Goal: Task Accomplishment & Management: Use online tool/utility

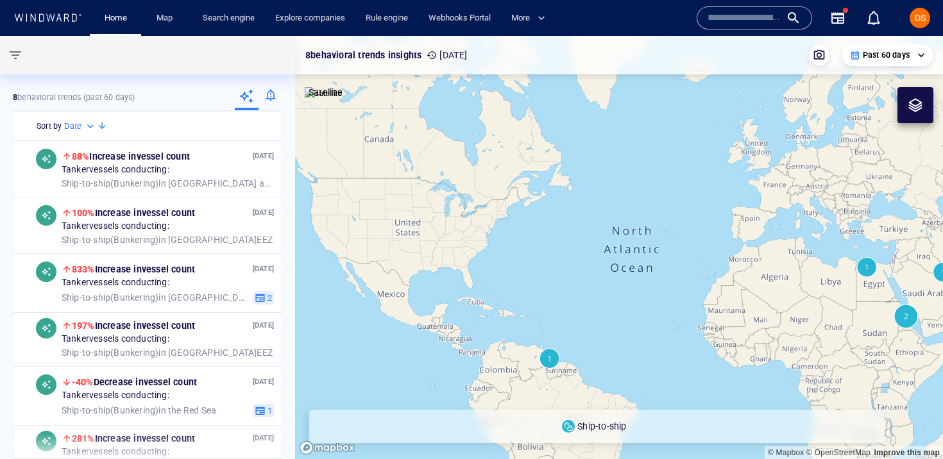
click at [735, 27] on input "text" at bounding box center [744, 17] width 73 height 19
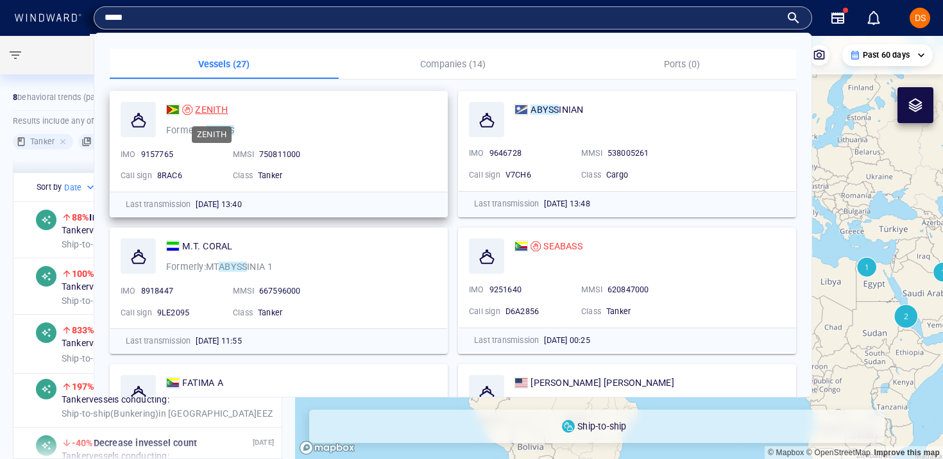
type input "*****"
click at [208, 105] on span "ZENITH" at bounding box center [211, 110] width 33 height 10
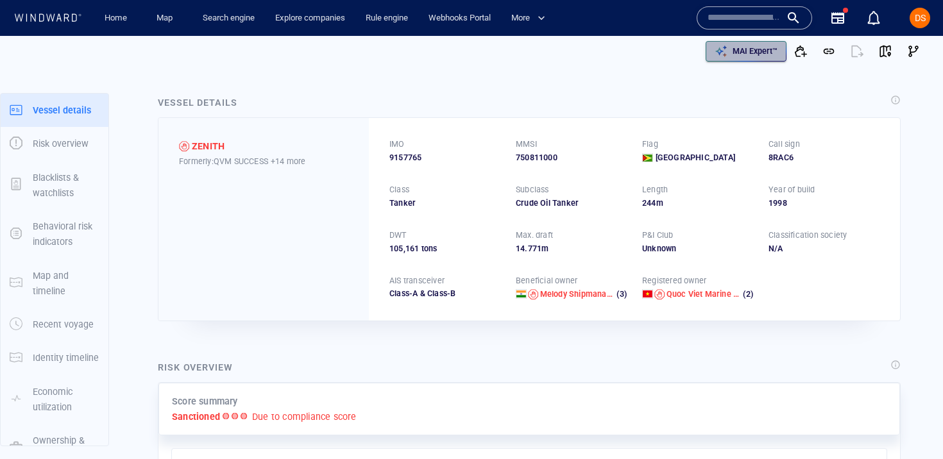
click at [735, 49] on p "MAI Expert™" at bounding box center [755, 52] width 45 height 12
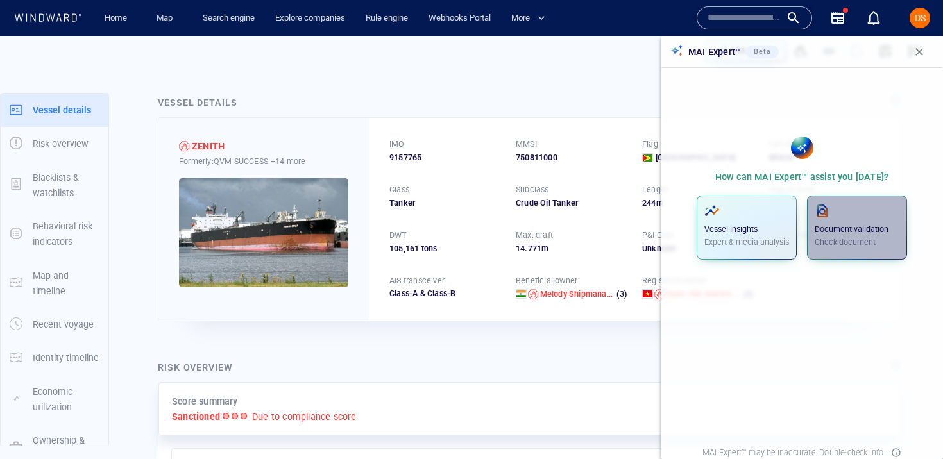
click at [842, 222] on div "Document validation Check document" at bounding box center [857, 225] width 85 height 45
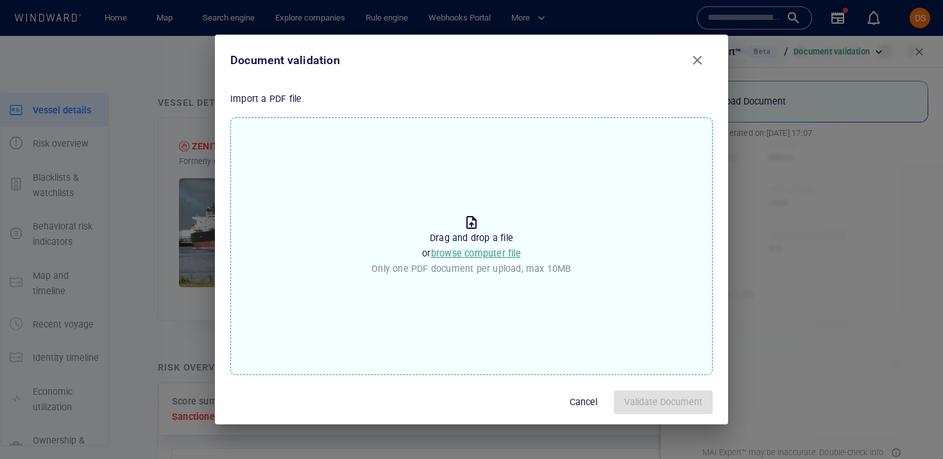
click at [462, 253] on span "browse computer file" at bounding box center [476, 253] width 90 height 10
click at [0, 0] on input "Drop the file to proceed Drag and drop a file or browse computer file Only one …" at bounding box center [0, 0] width 0 height 0
click at [700, 68] on button "Close" at bounding box center [697, 60] width 31 height 31
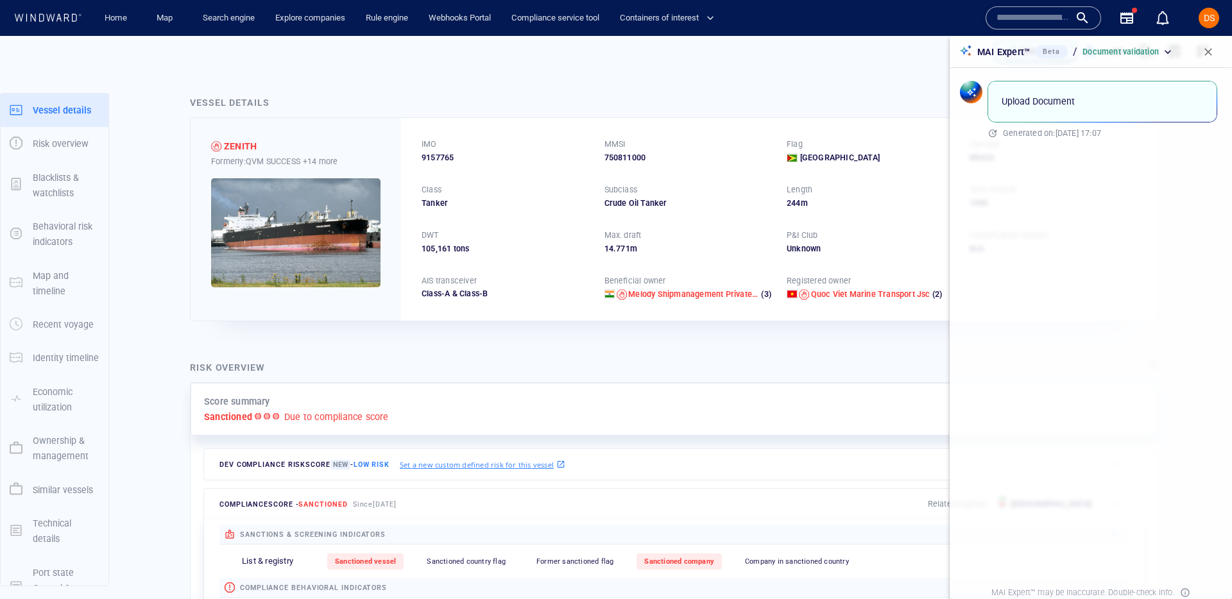
click at [942, 53] on span "button" at bounding box center [1207, 52] width 13 height 13
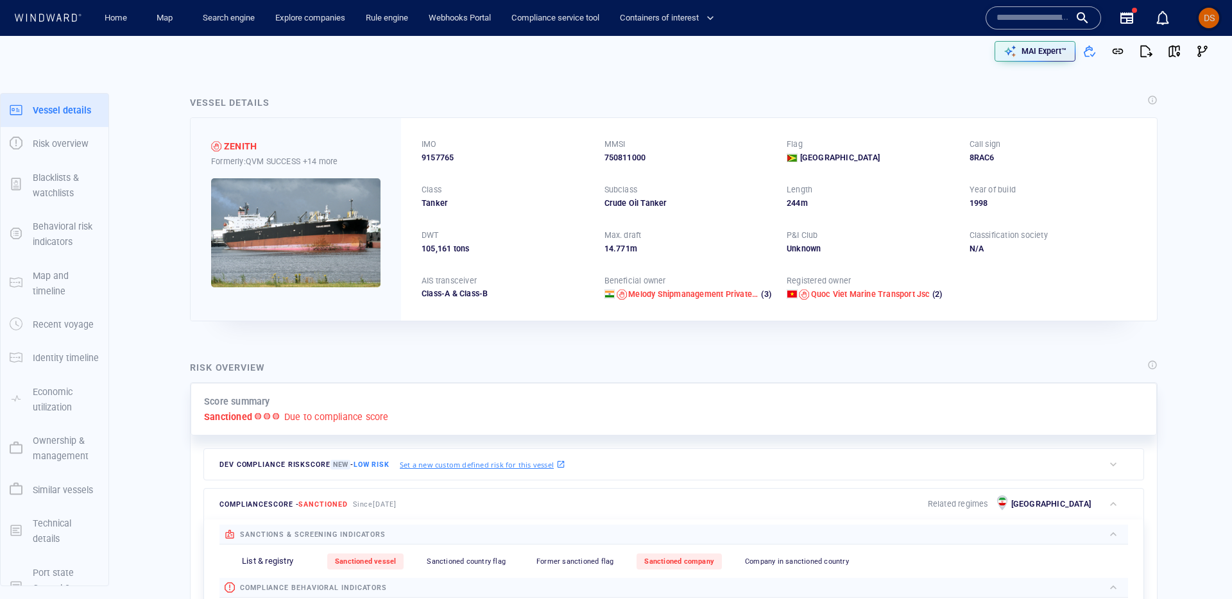
click at [942, 19] on span "DS" at bounding box center [1208, 18] width 11 height 10
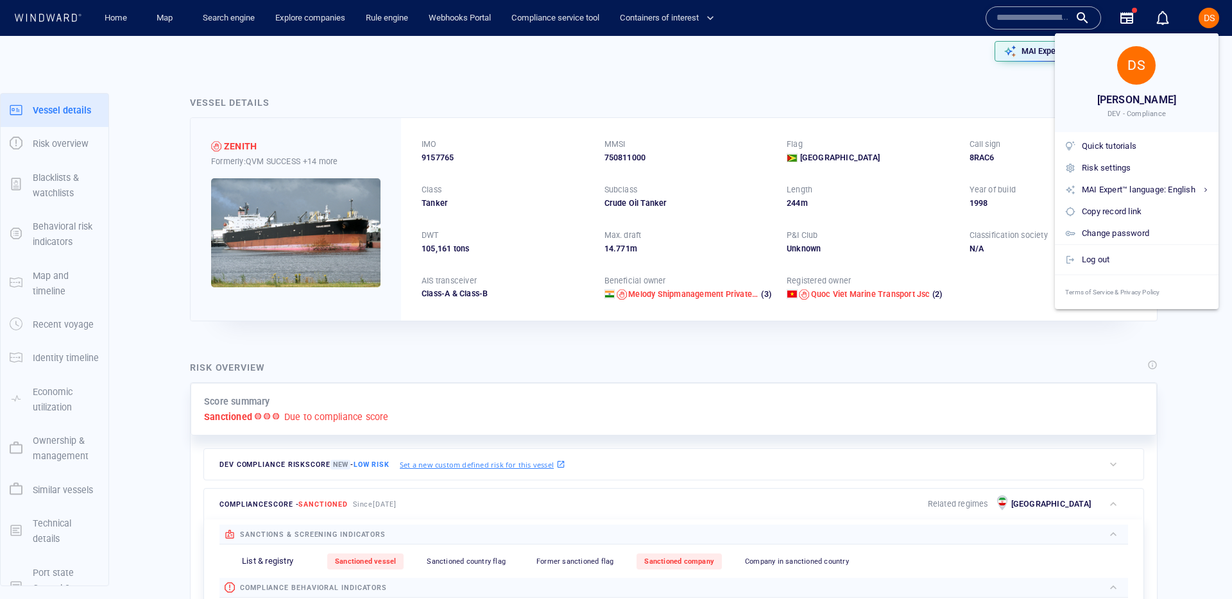
click at [942, 19] on div at bounding box center [616, 299] width 1232 height 599
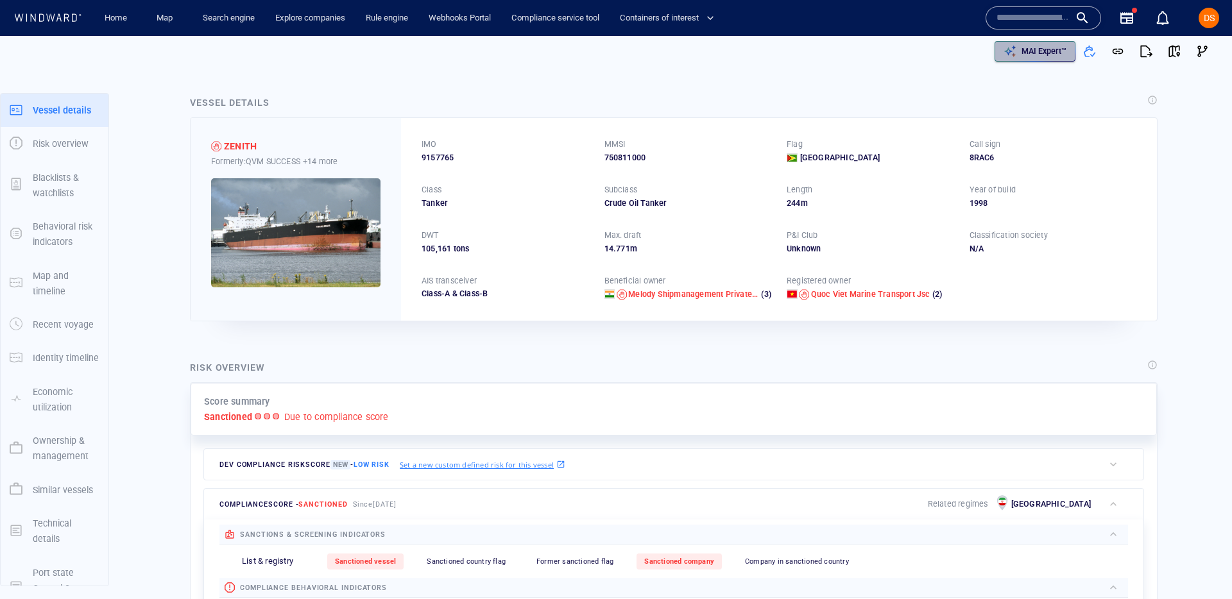
click at [942, 43] on div "MAI Expert™" at bounding box center [1044, 51] width 50 height 17
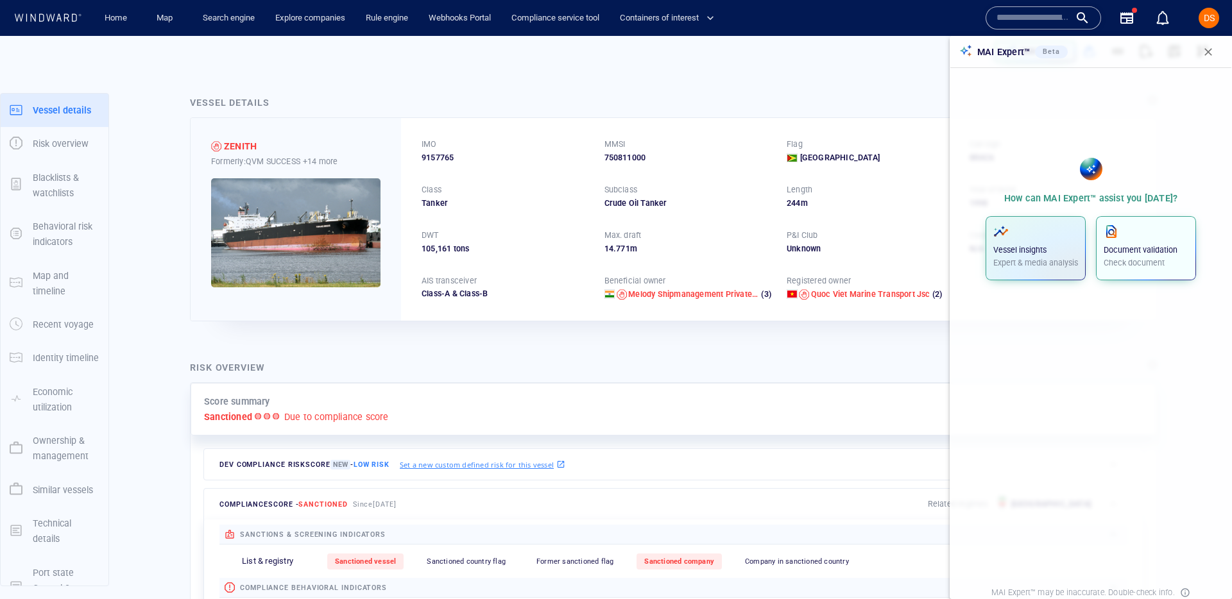
click at [942, 235] on span "button" at bounding box center [1145, 231] width 85 height 15
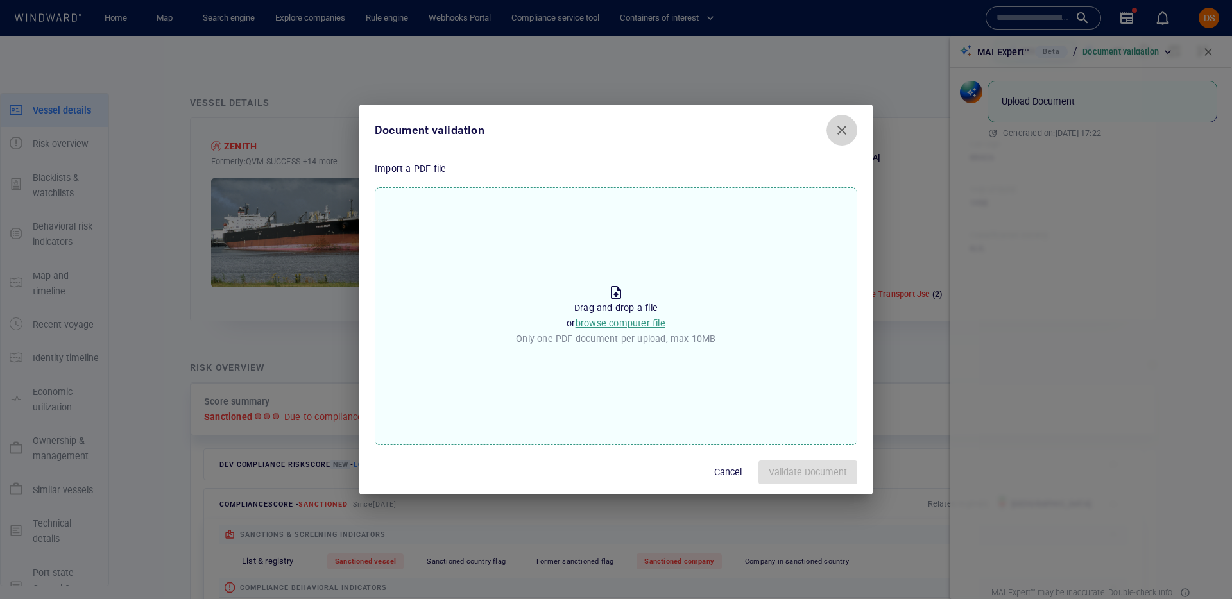
click at [839, 133] on span "Close" at bounding box center [841, 130] width 15 height 15
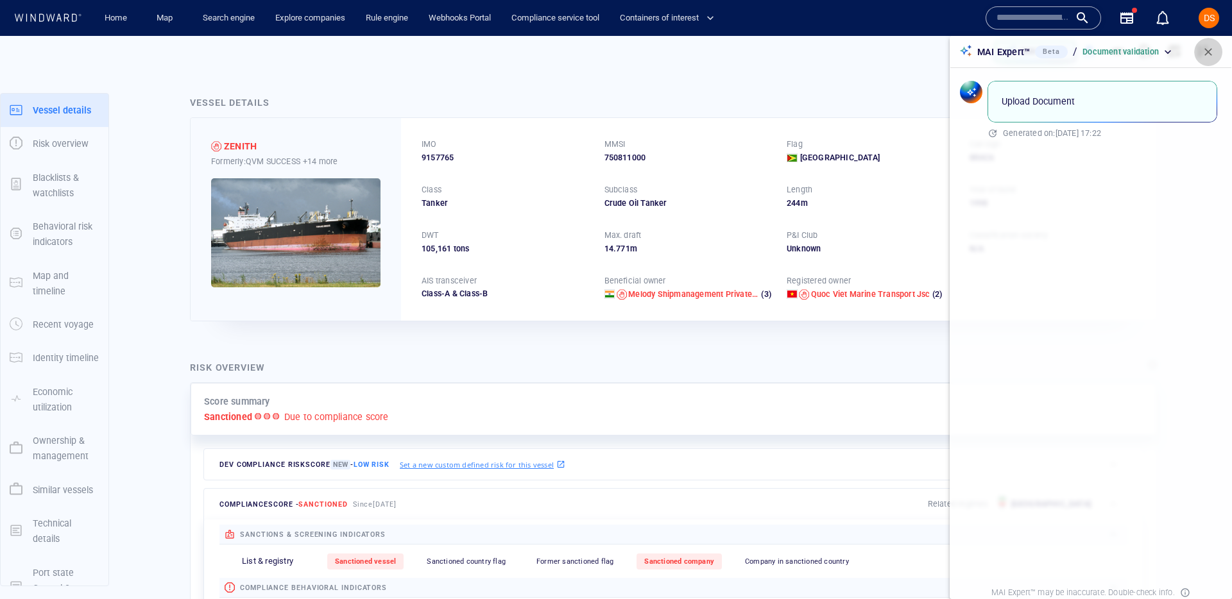
click at [942, 46] on span "button" at bounding box center [1207, 52] width 13 height 13
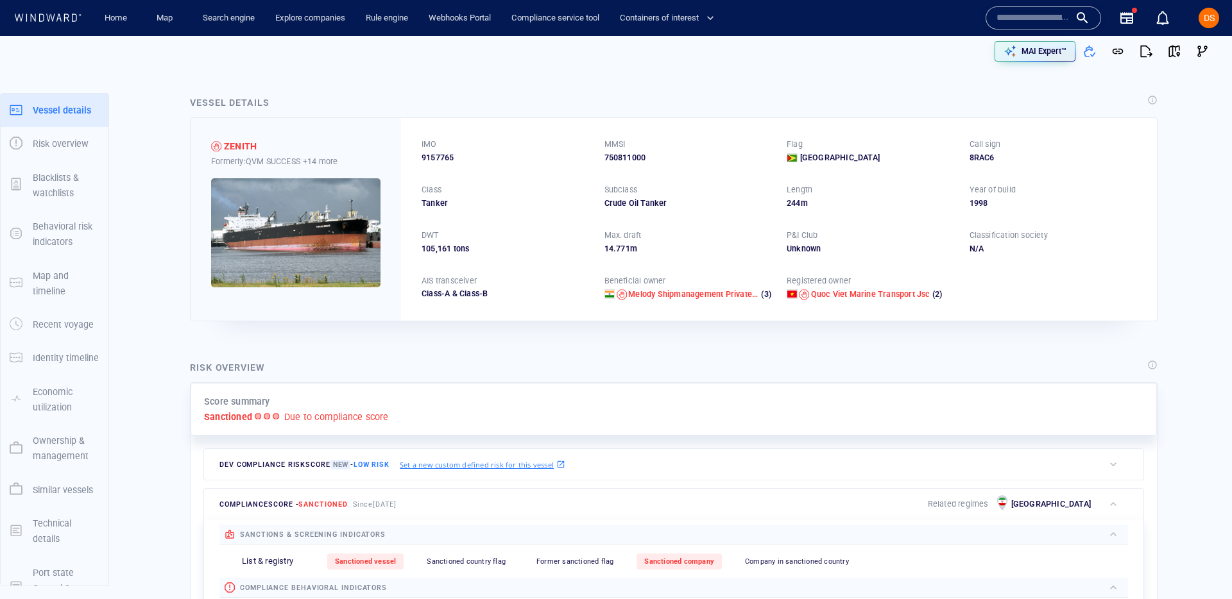
click at [942, 19] on input "text" at bounding box center [1032, 17] width 73 height 19
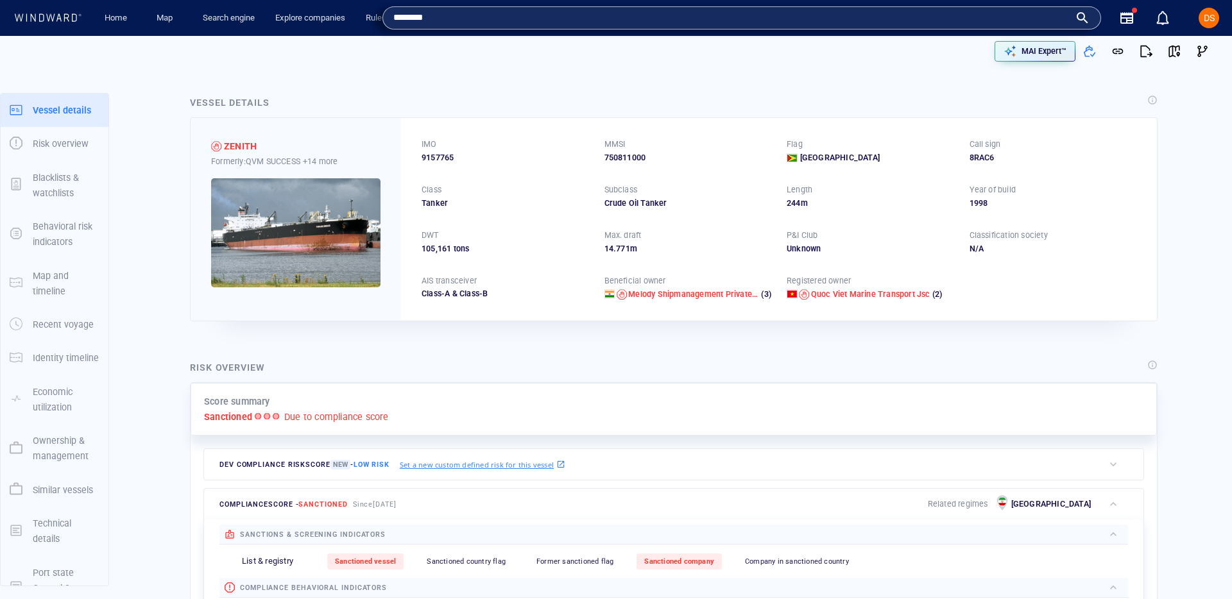
type input "*********"
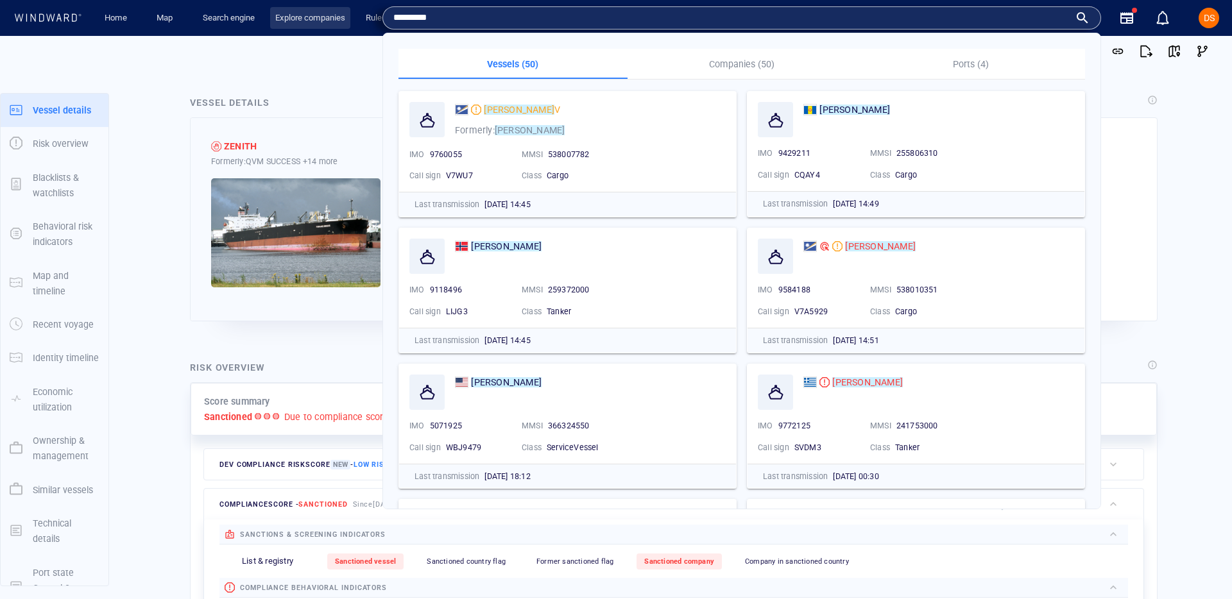
drag, startPoint x: 493, startPoint y: 12, endPoint x: 285, endPoint y: 10, distance: 207.8
click at [285, 10] on div "Home Map Search engine Explore companies Rule engine Webhooks Portal Compliance…" at bounding box center [617, 18] width 1213 height 36
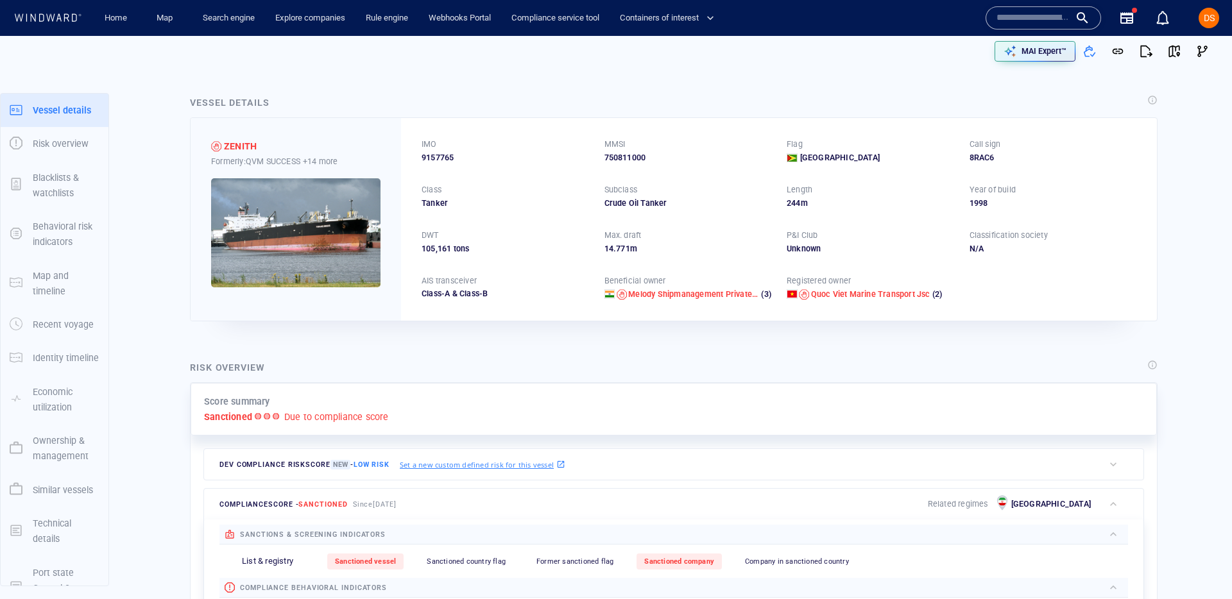
click at [942, 18] on input "text" at bounding box center [1032, 17] width 73 height 19
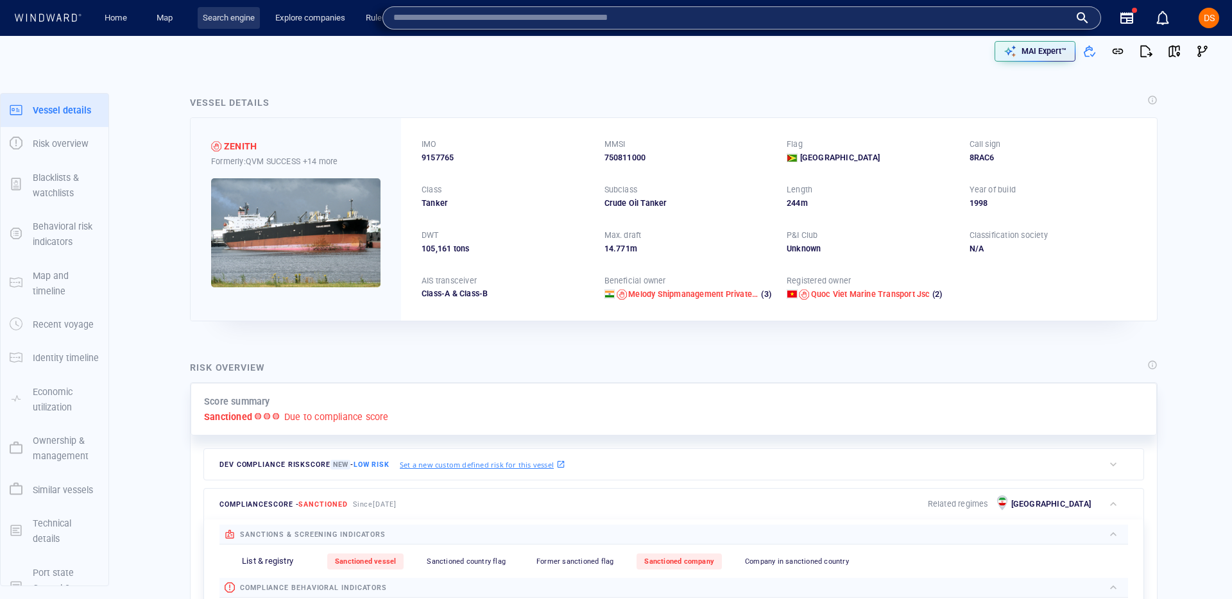
click at [219, 22] on link "Search engine" at bounding box center [229, 18] width 62 height 22
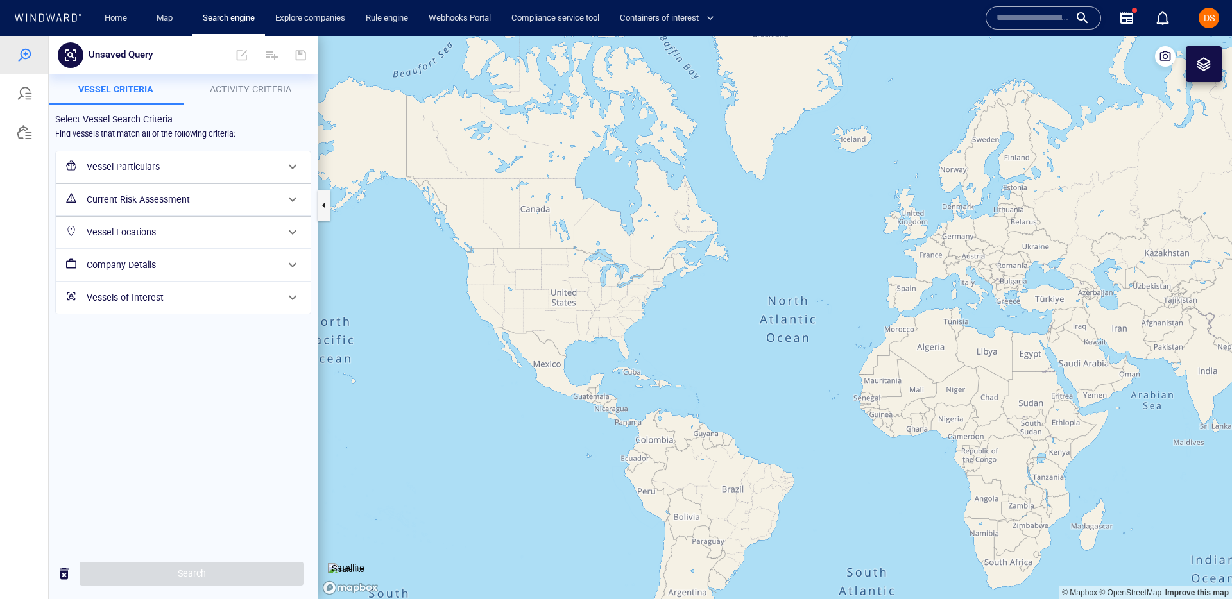
click at [138, 269] on h6 "Company Details" at bounding box center [182, 265] width 191 height 16
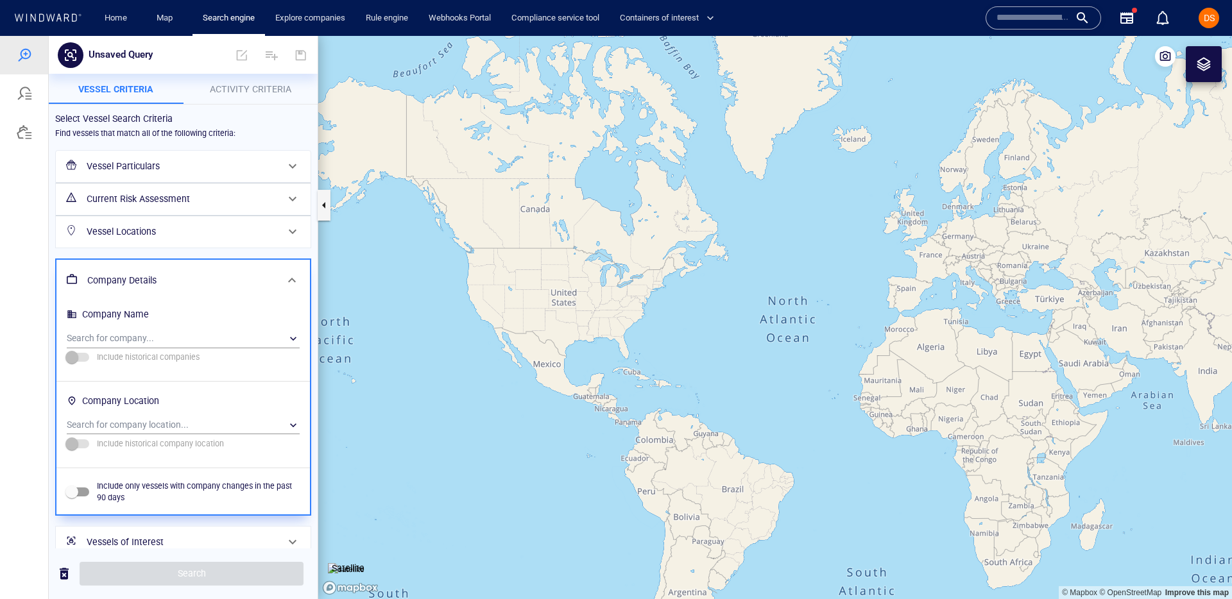
click at [121, 271] on div "Company Details" at bounding box center [181, 280] width 199 height 26
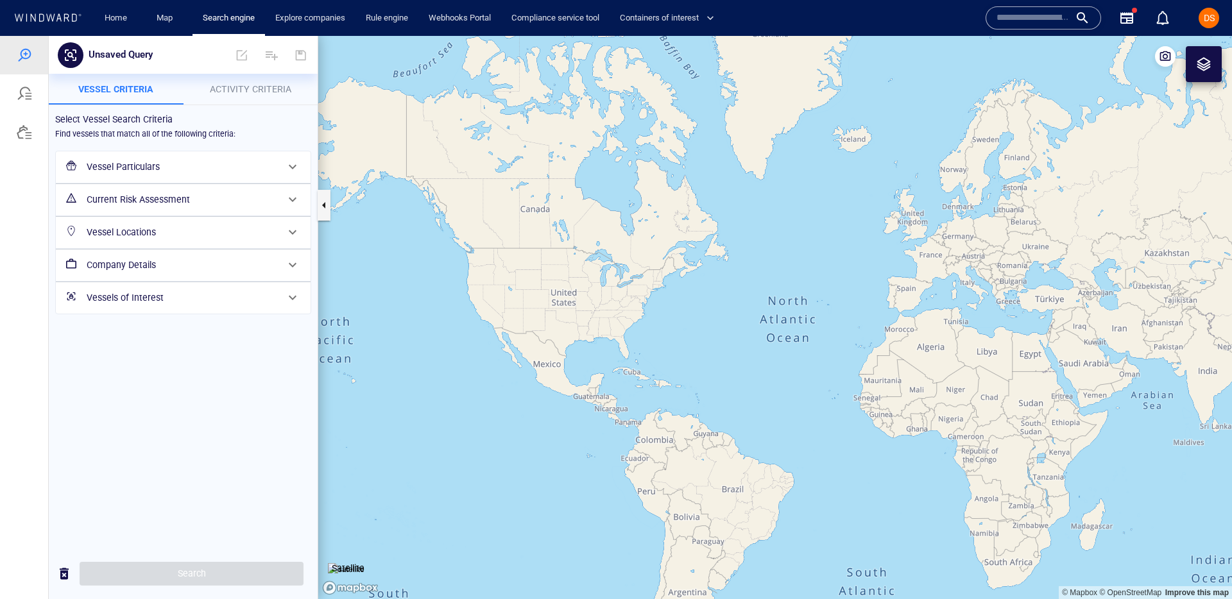
click at [140, 166] on h6 "Vessel Particulars" at bounding box center [182, 167] width 191 height 16
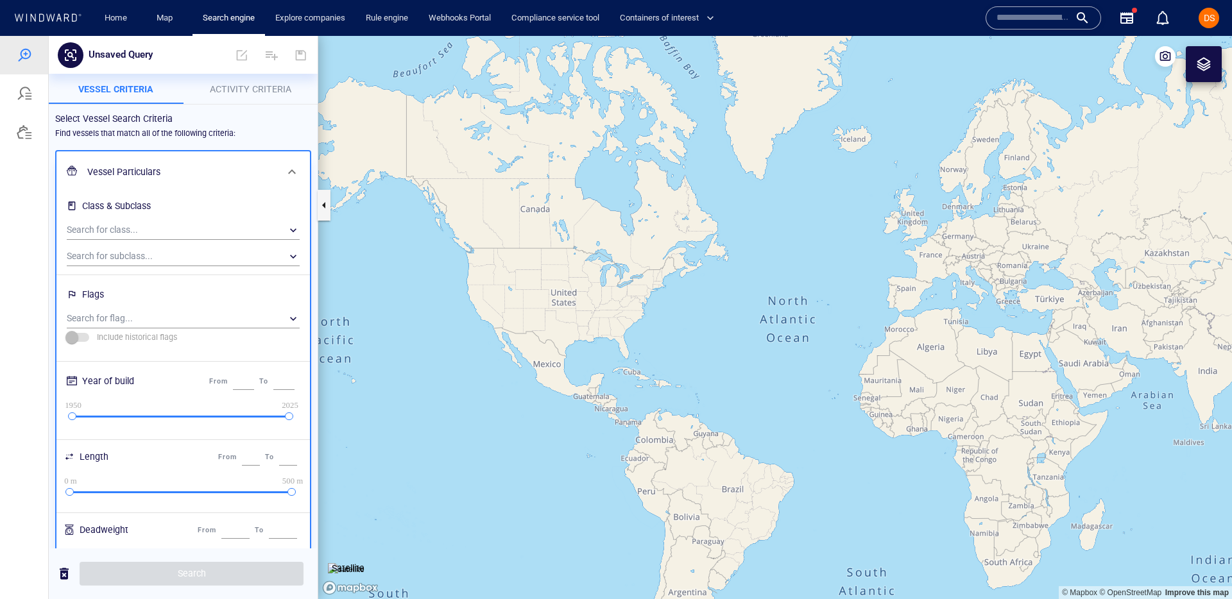
scroll to position [246, 0]
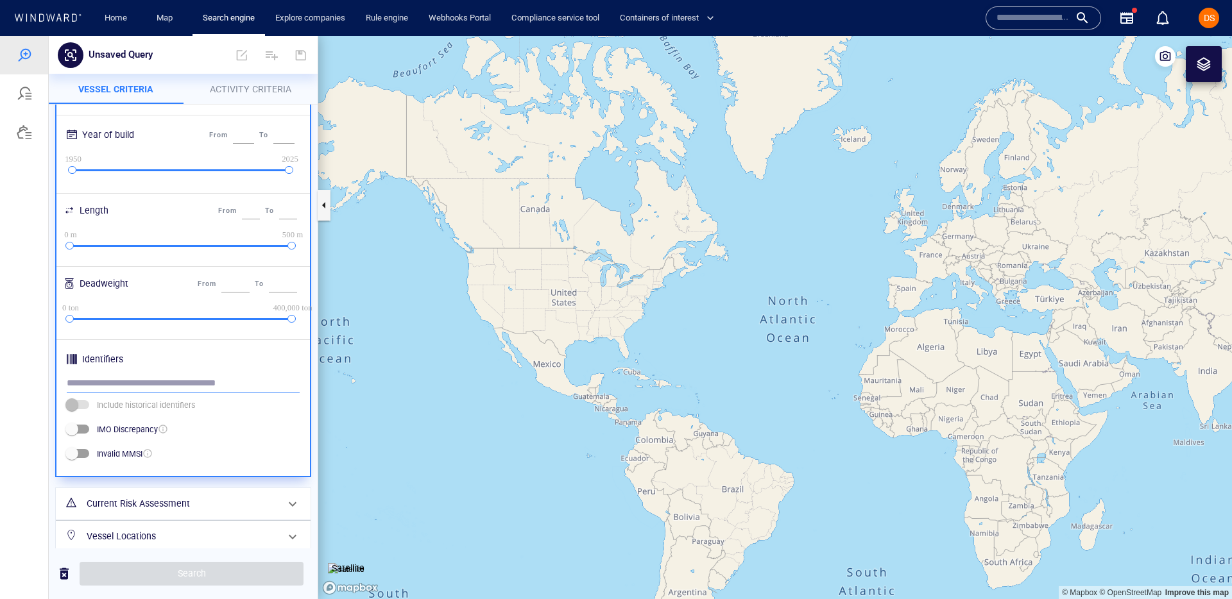
click at [112, 379] on input "text" at bounding box center [183, 383] width 233 height 19
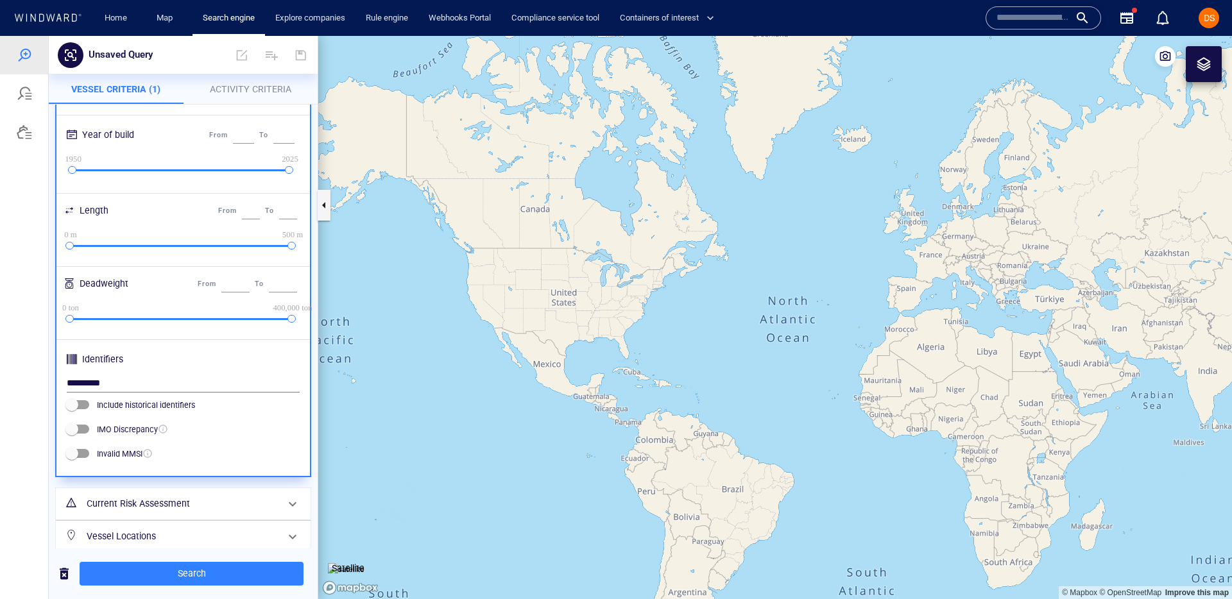
type input "*********"
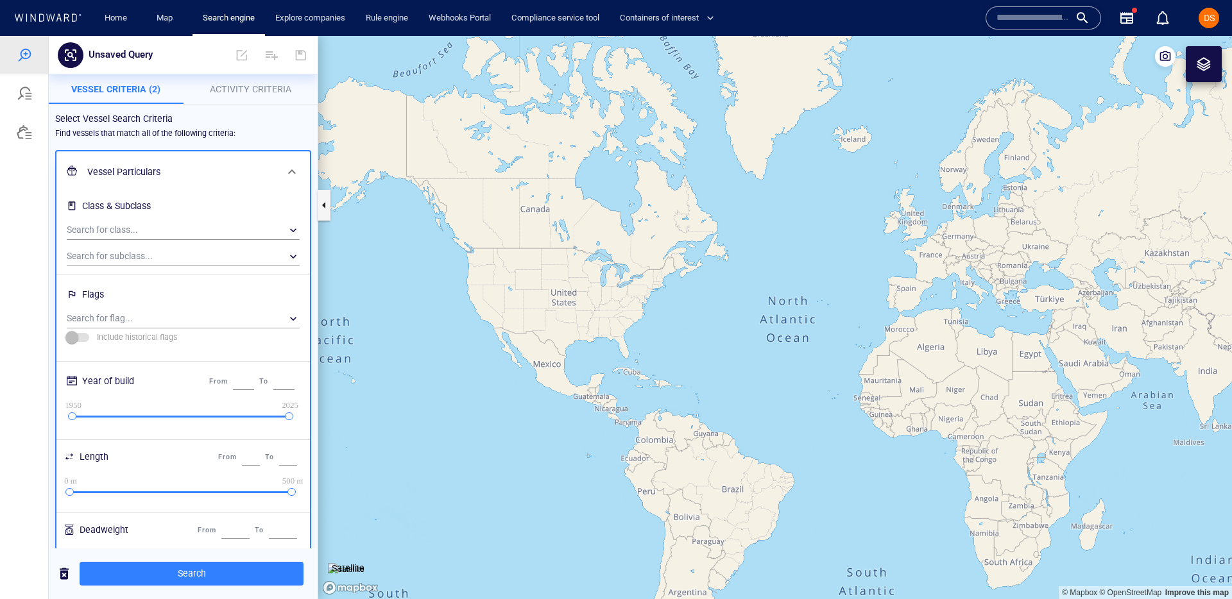
click at [251, 96] on p "Activity Criteria" at bounding box center [250, 88] width 119 height 15
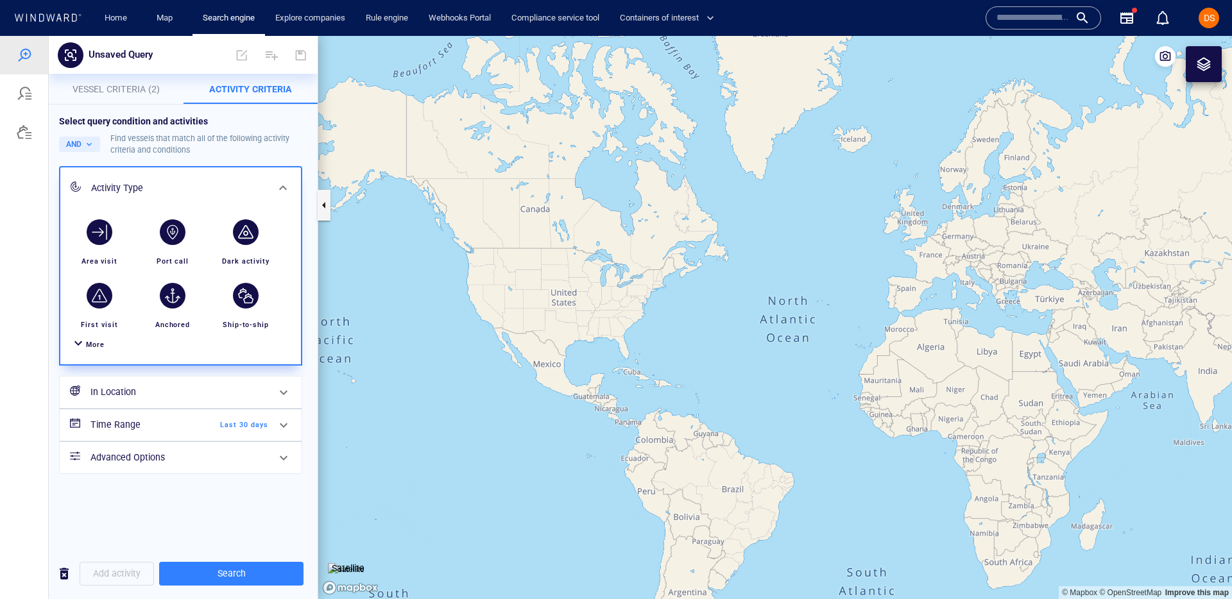
click at [132, 87] on span "Vessel Criteria (2)" at bounding box center [115, 89] width 87 height 10
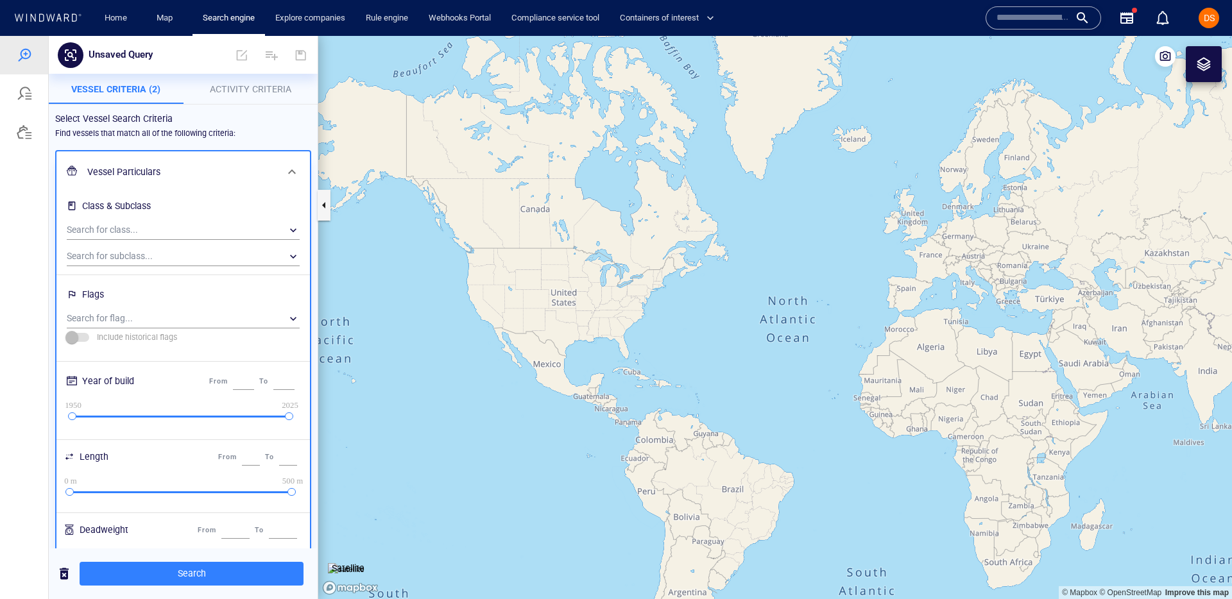
click at [114, 305] on h6 "Flags" at bounding box center [183, 296] width 233 height 25
click at [107, 323] on div "​" at bounding box center [183, 318] width 233 height 19
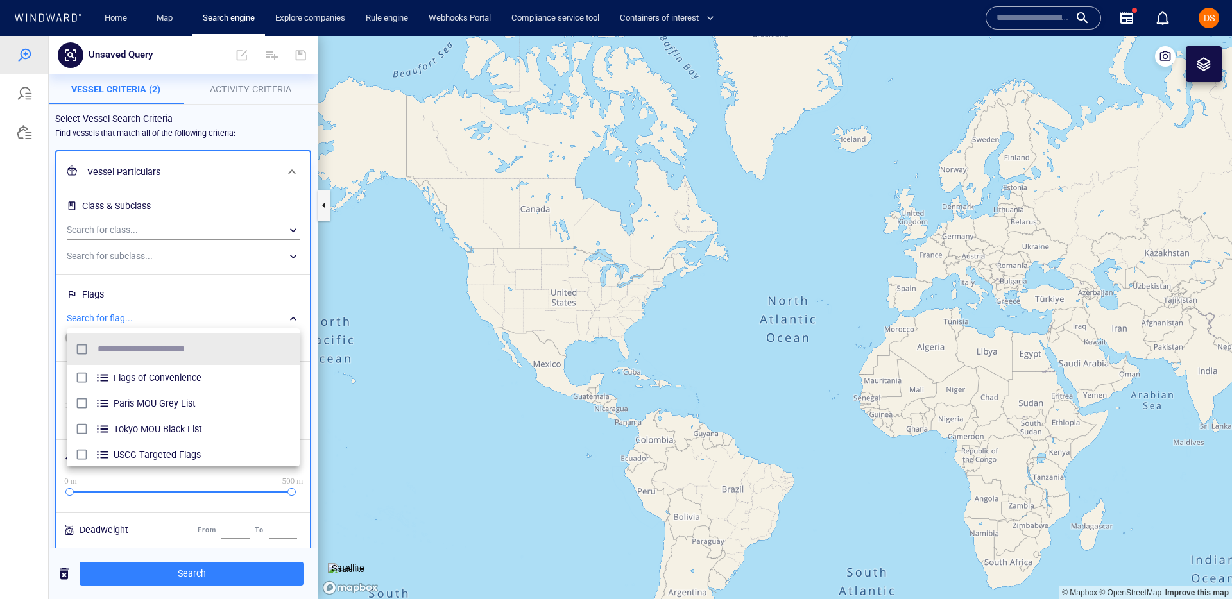
scroll to position [128, 233]
type input "******"
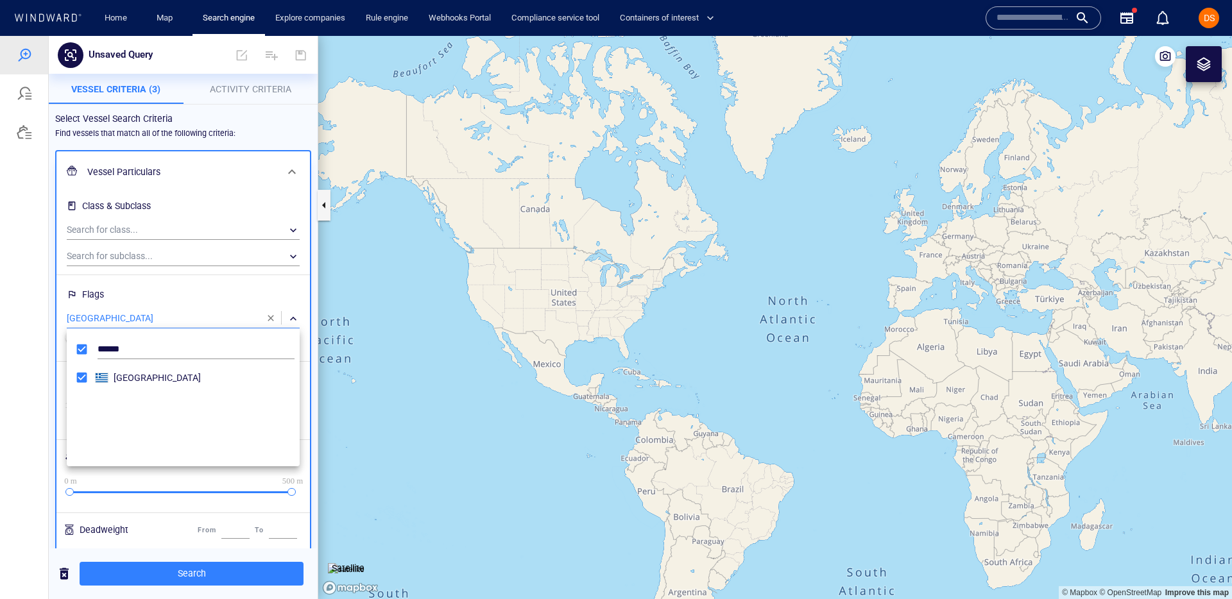
click at [167, 282] on div at bounding box center [616, 317] width 1232 height 563
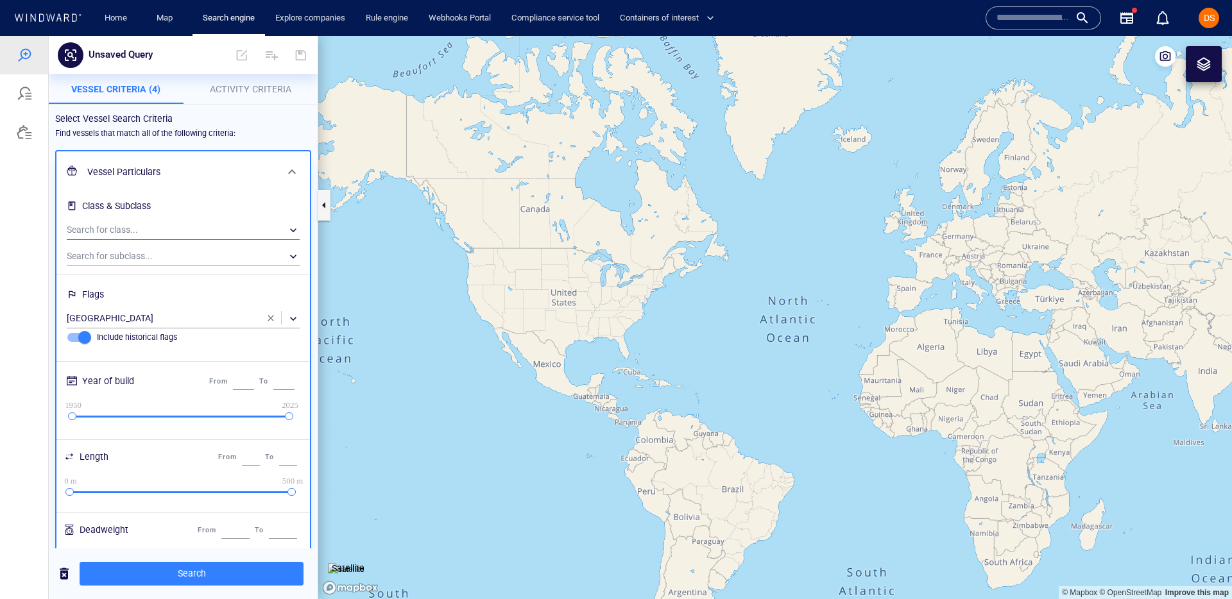
click at [137, 228] on div "​" at bounding box center [183, 230] width 233 height 19
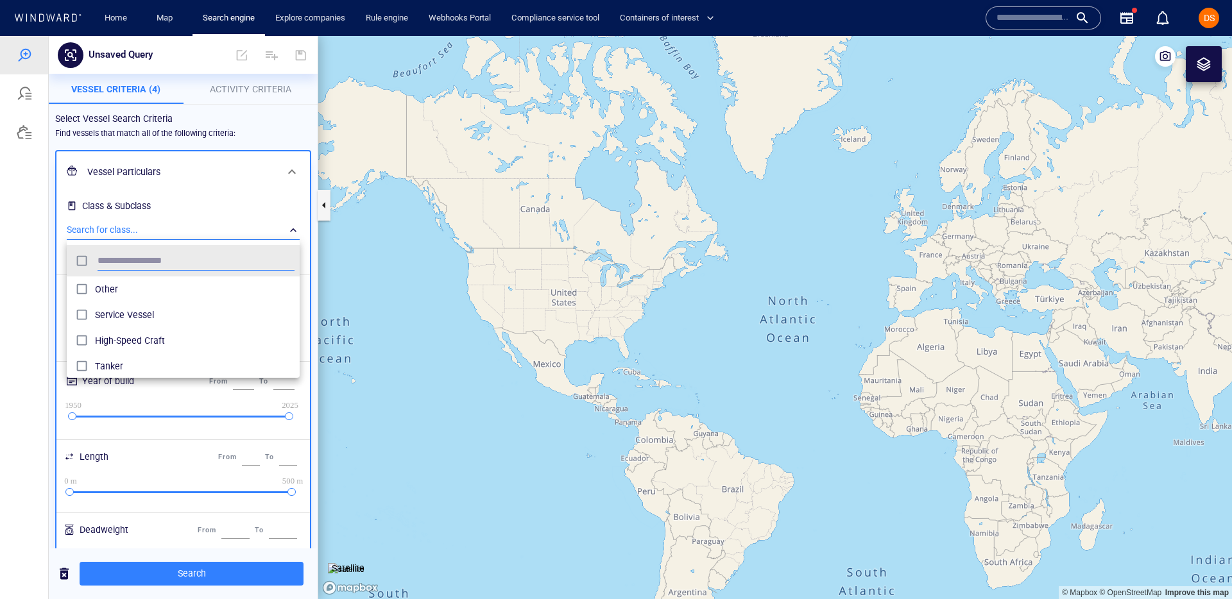
scroll to position [128, 233]
type input "******"
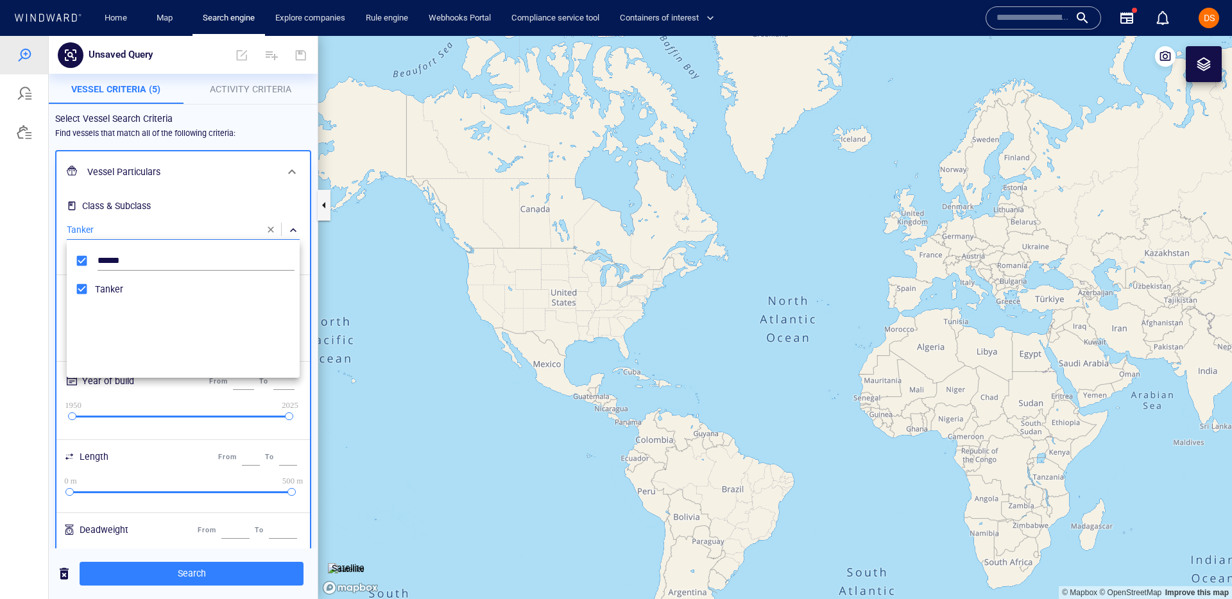
click at [53, 285] on div at bounding box center [616, 317] width 1232 height 563
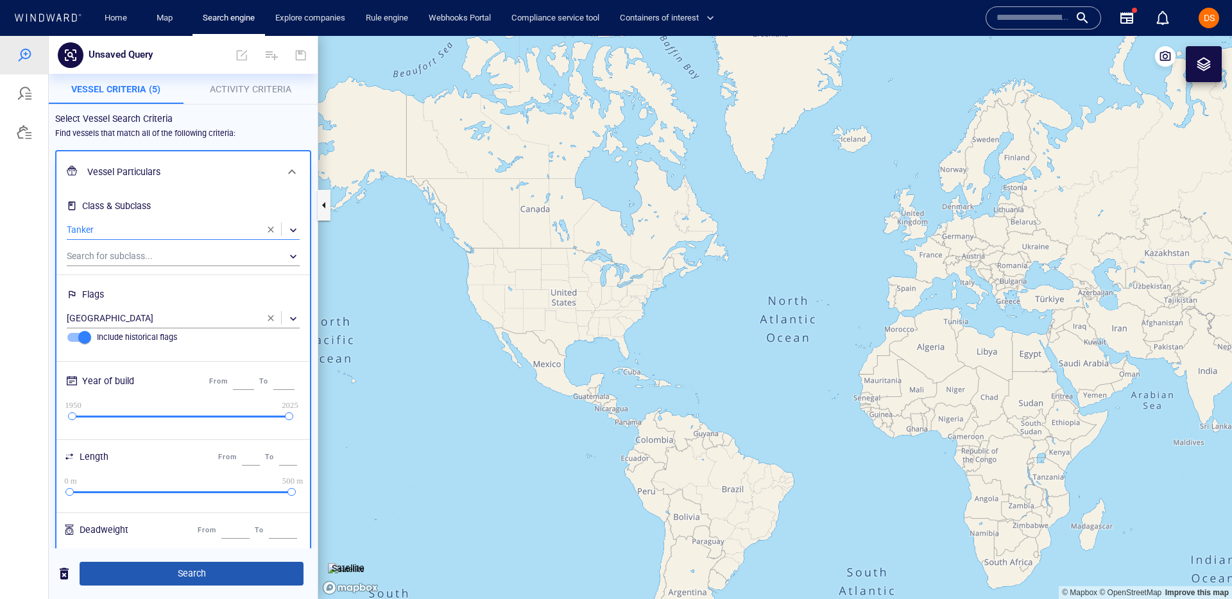
click at [188, 459] on button "Search" at bounding box center [192, 574] width 224 height 24
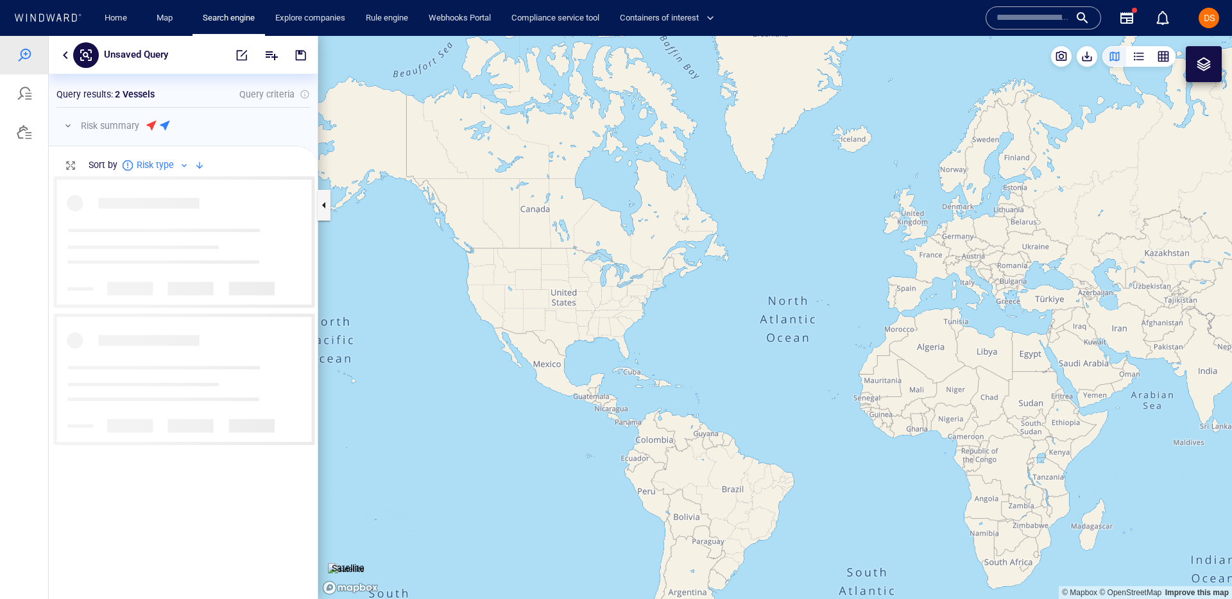
scroll to position [423, 269]
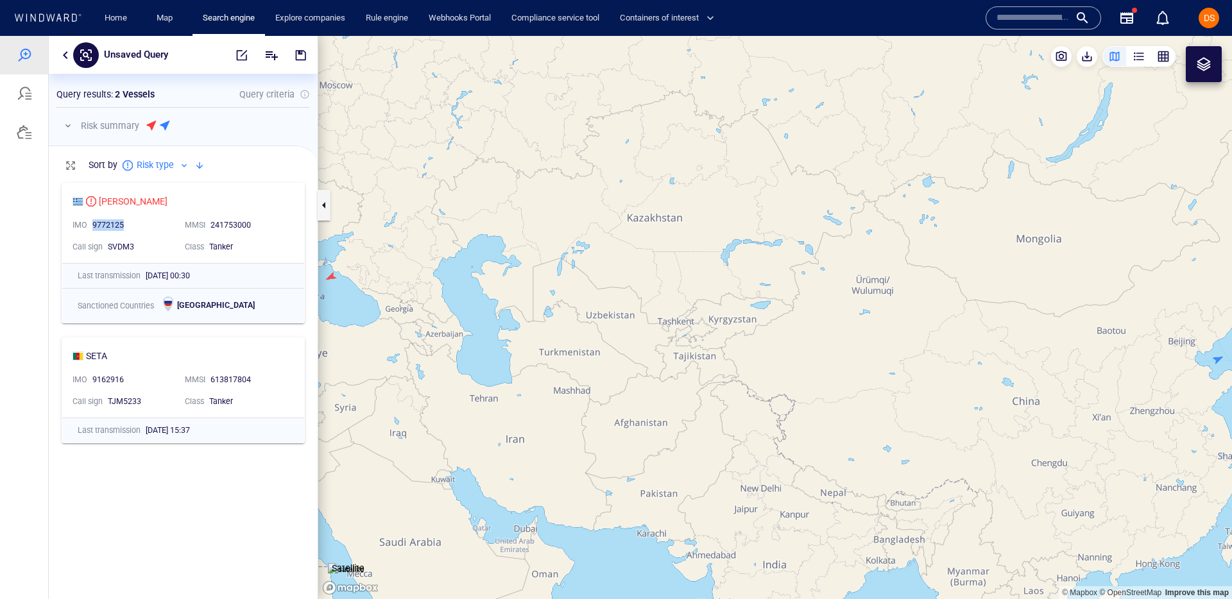
drag, startPoint x: 92, startPoint y: 223, endPoint x: 137, endPoint y: 223, distance: 44.3
click at [137, 223] on div "9772125" at bounding box center [133, 225] width 82 height 12
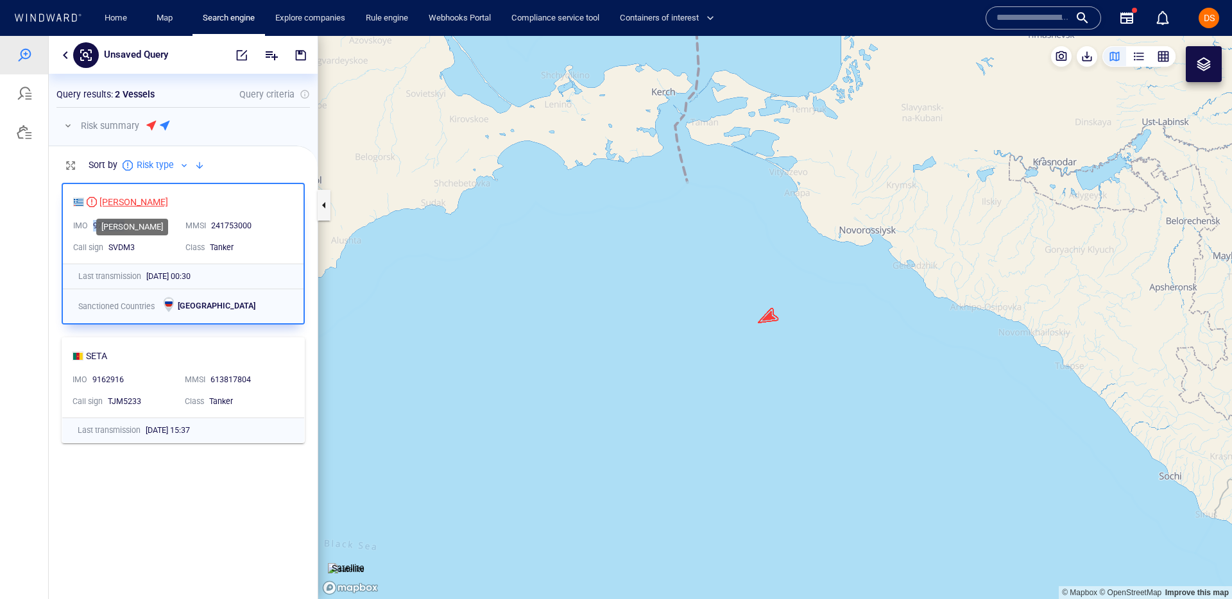
click at [110, 199] on div "CHRISTINA" at bounding box center [133, 201] width 69 height 15
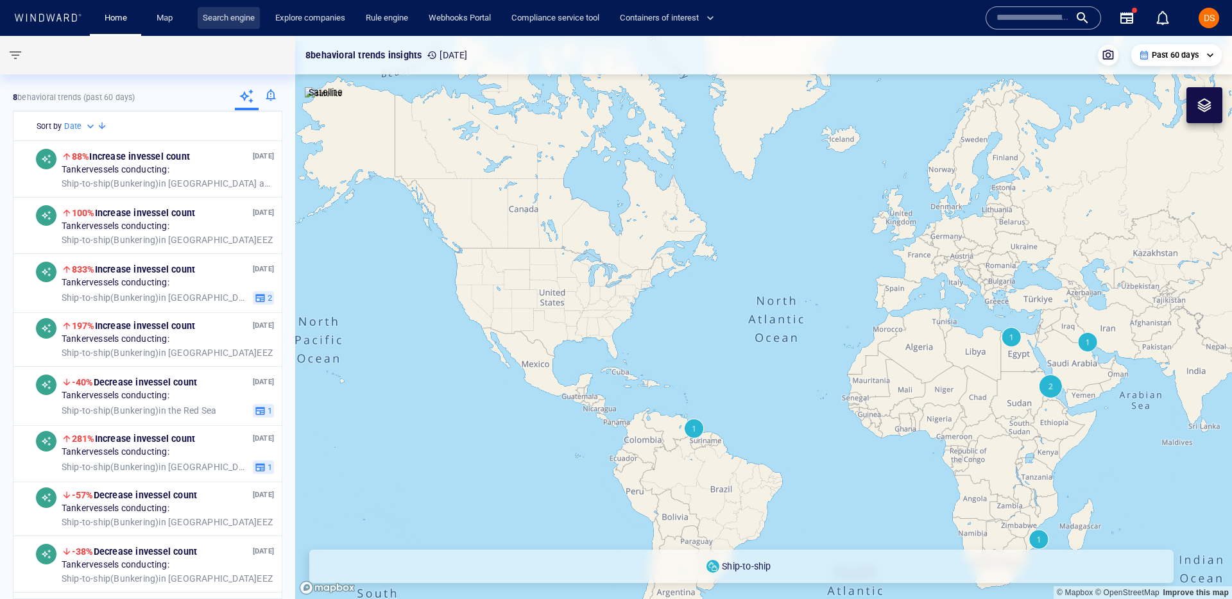
click at [236, 16] on link "Search engine" at bounding box center [229, 18] width 62 height 22
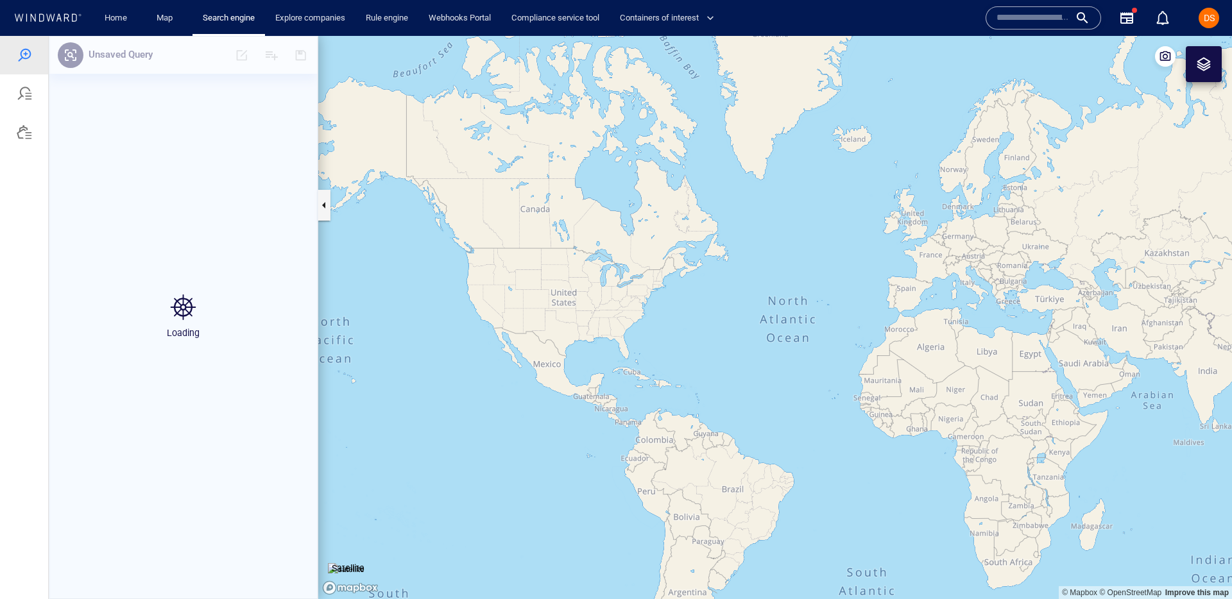
click at [26, 129] on div at bounding box center [24, 131] width 15 height 15
click at [26, 134] on div at bounding box center [24, 131] width 15 height 15
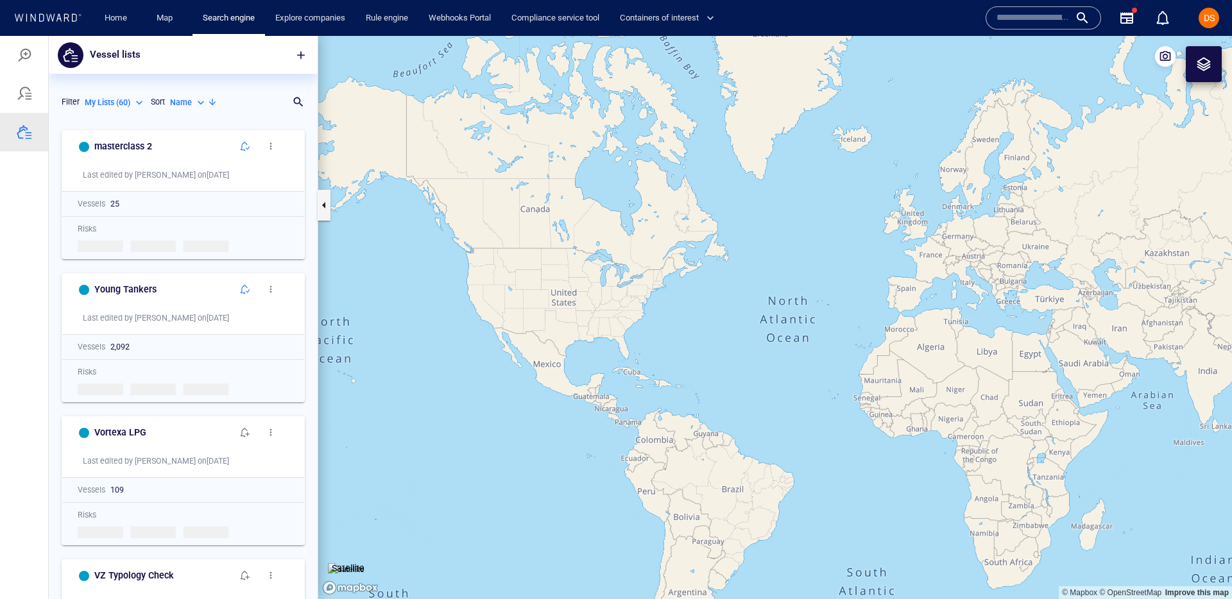
scroll to position [475, 269]
click at [244, 148] on span "button" at bounding box center [245, 146] width 10 height 10
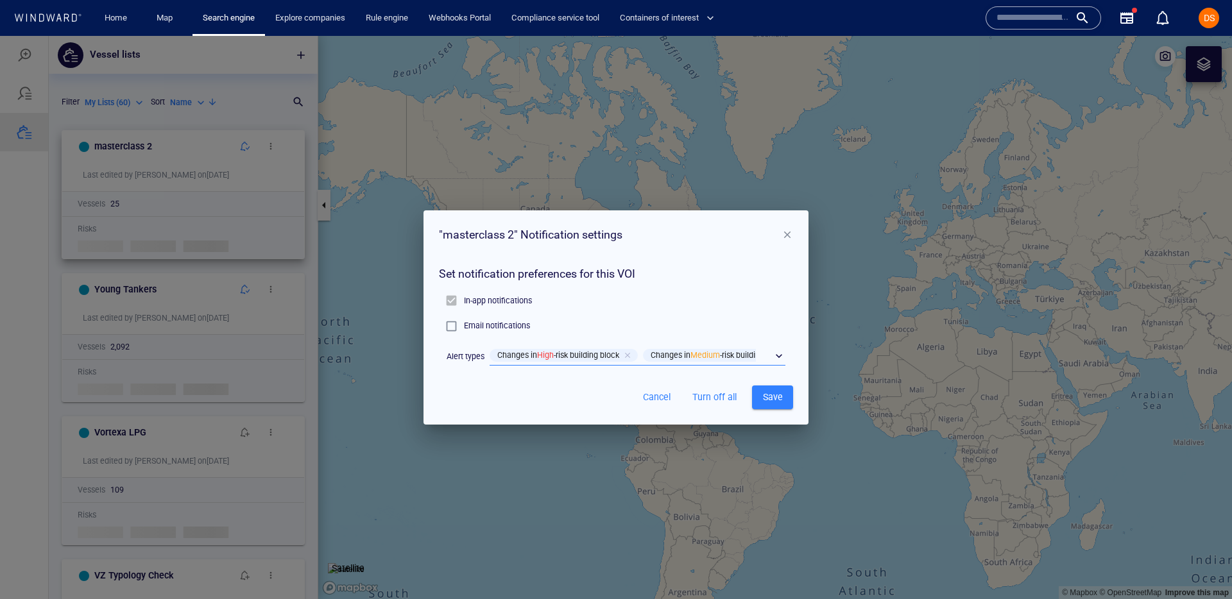
click at [778, 354] on div "​" at bounding box center [637, 355] width 296 height 19
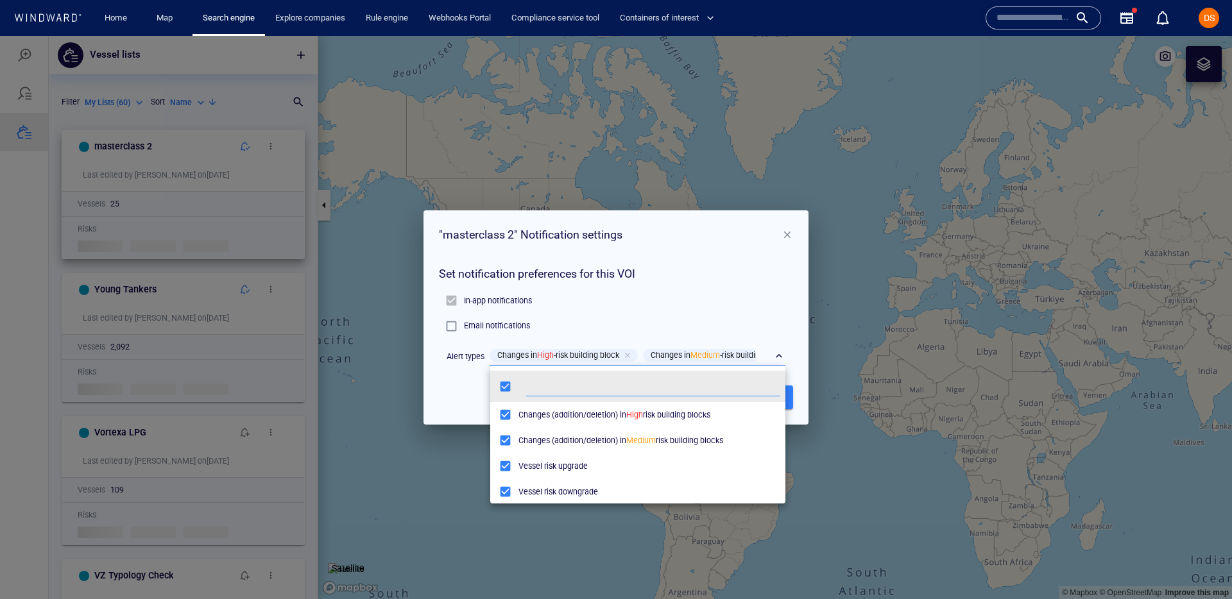
scroll to position [128, 295]
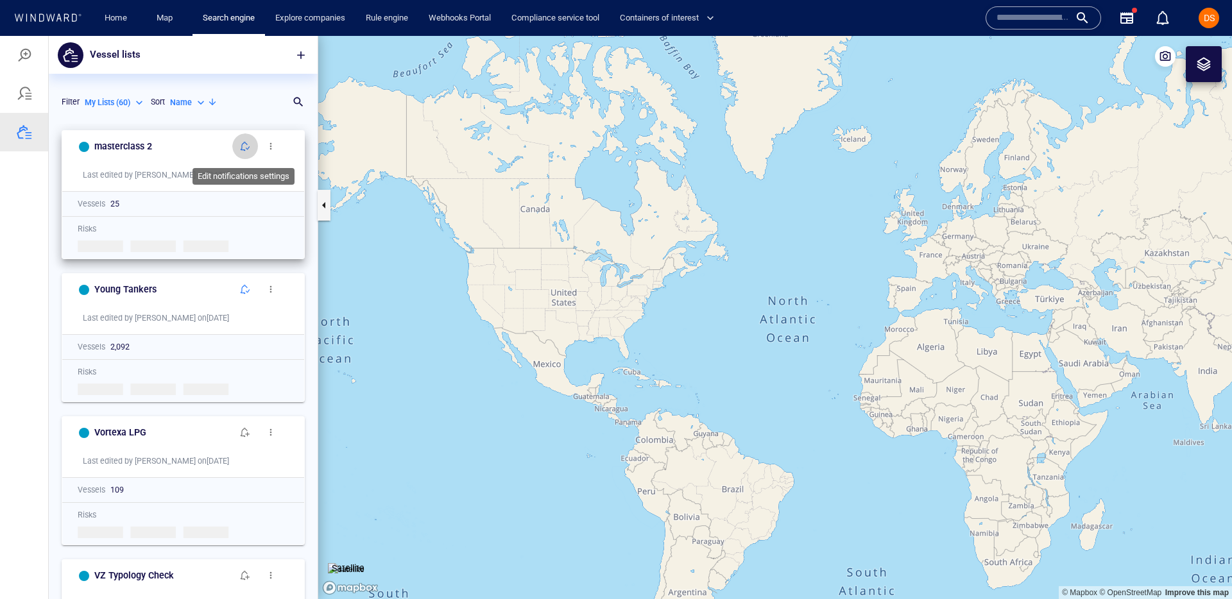
click at [240, 148] on span "button" at bounding box center [245, 146] width 10 height 10
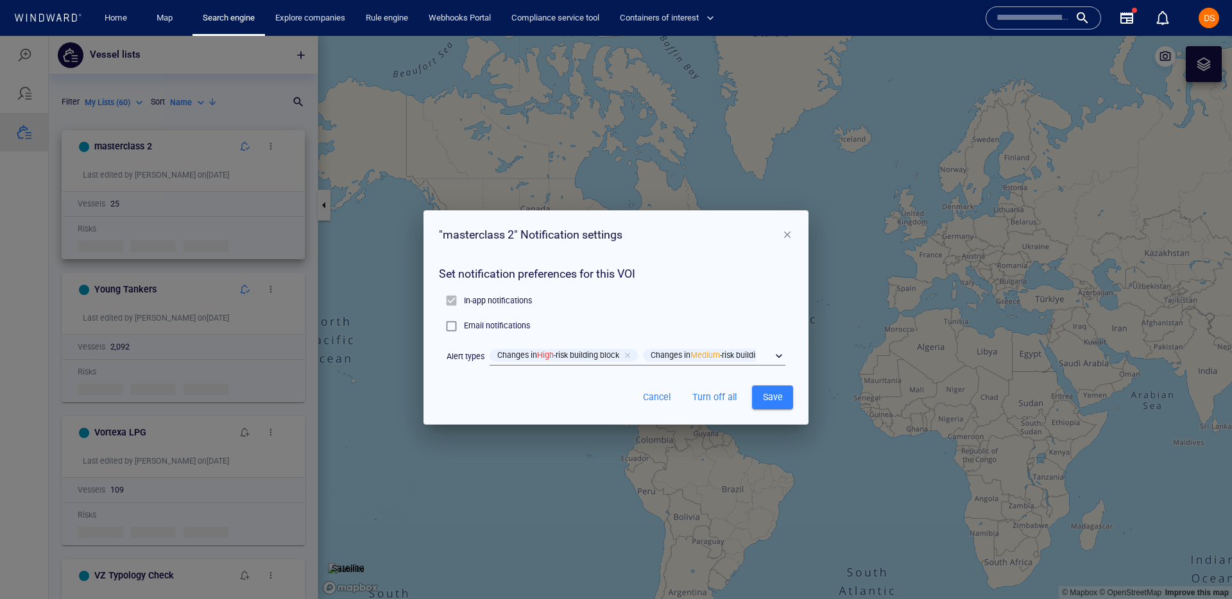
click at [783, 352] on div "​" at bounding box center [637, 355] width 296 height 19
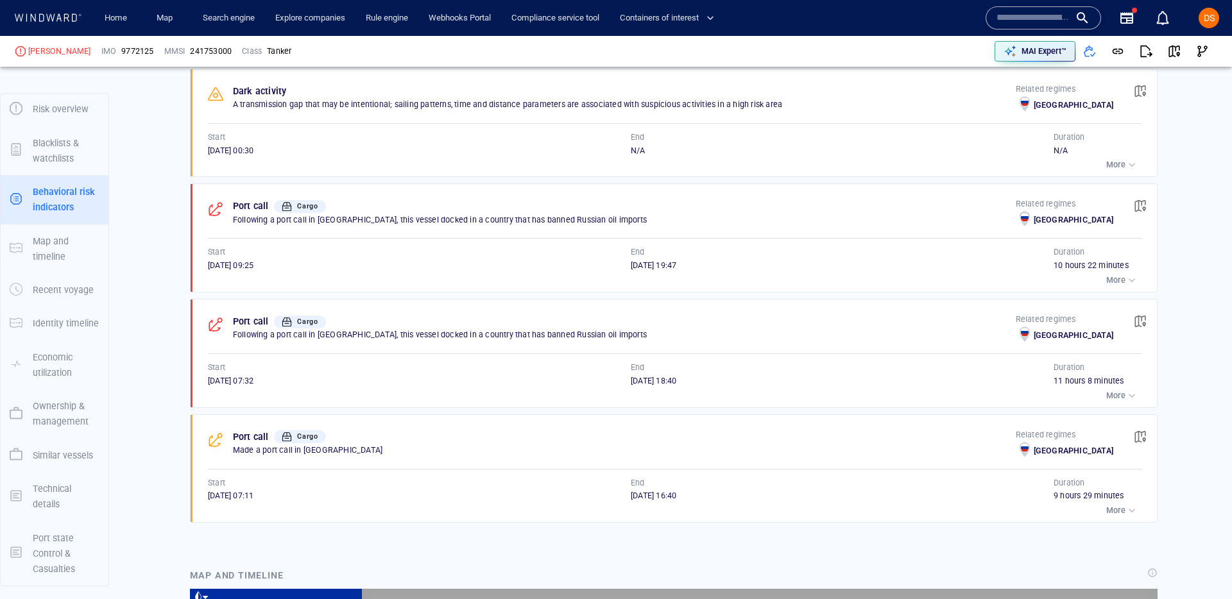
scroll to position [15100, 0]
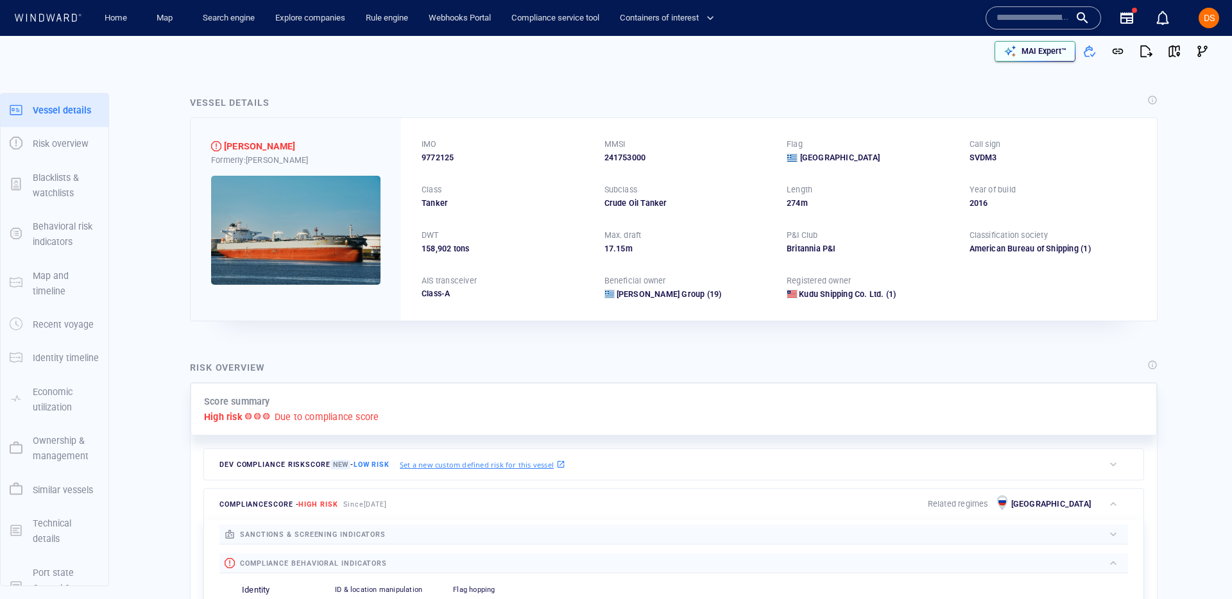
click at [1014, 58] on div "button" at bounding box center [1010, 51] width 18 height 18
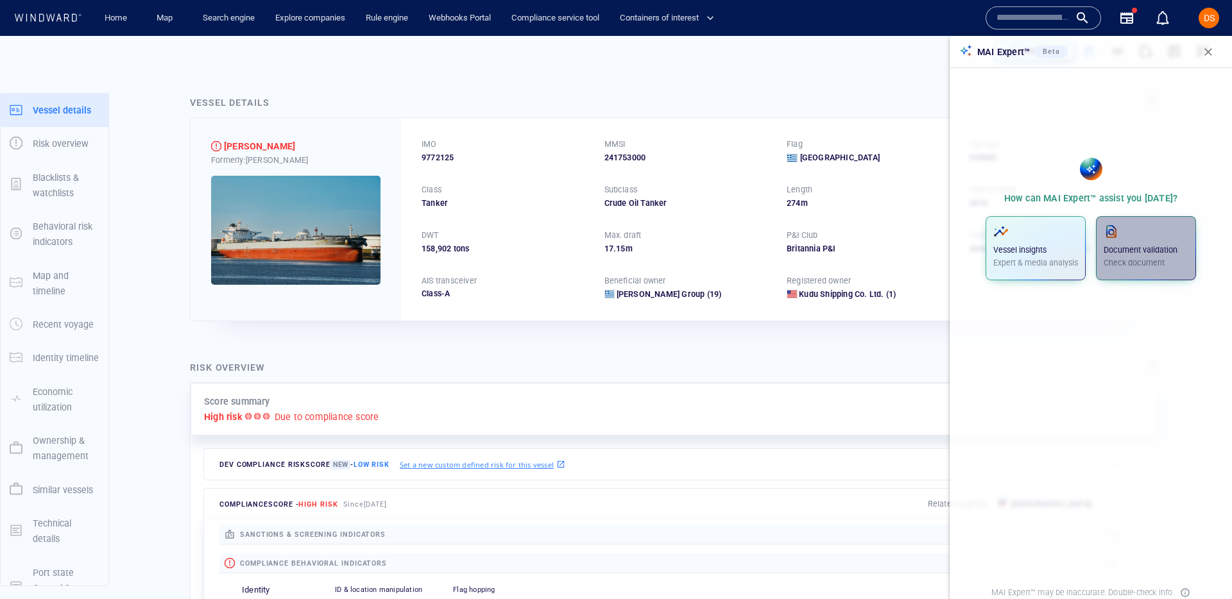
click at [1122, 270] on span "Document validation Check document" at bounding box center [1145, 248] width 85 height 49
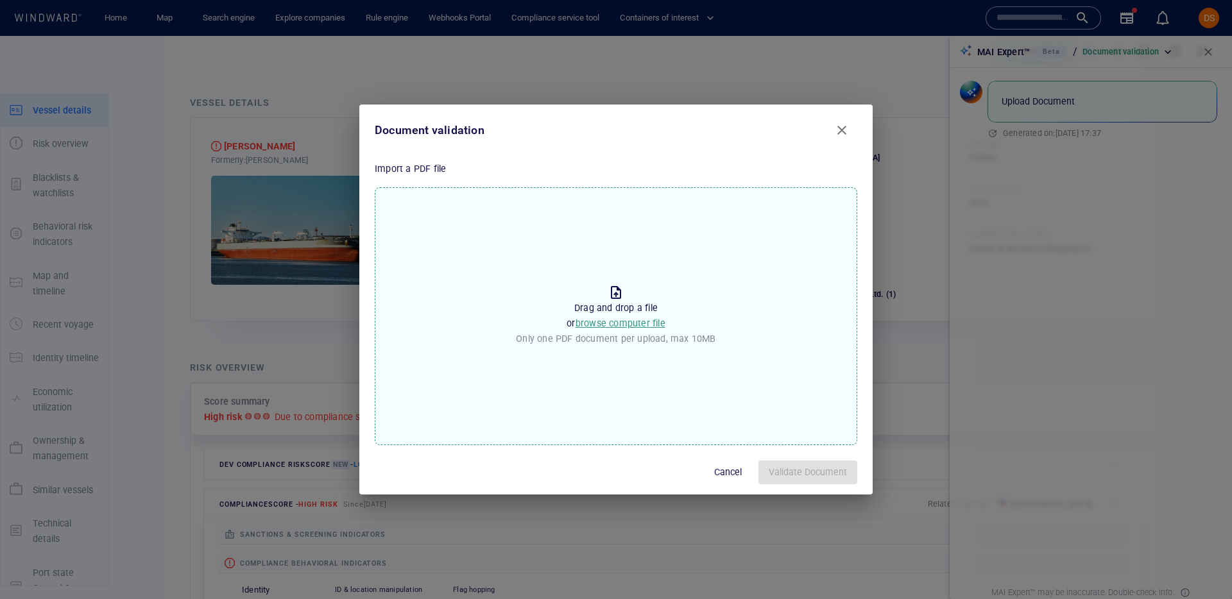
click at [643, 325] on span "browse computer file" at bounding box center [620, 323] width 90 height 10
click at [0, 0] on input "Drop the file to proceed Drag and drop a file or browse computer file Only one …" at bounding box center [0, 0] width 0 height 0
click at [793, 464] on span "Validate Document" at bounding box center [807, 472] width 78 height 16
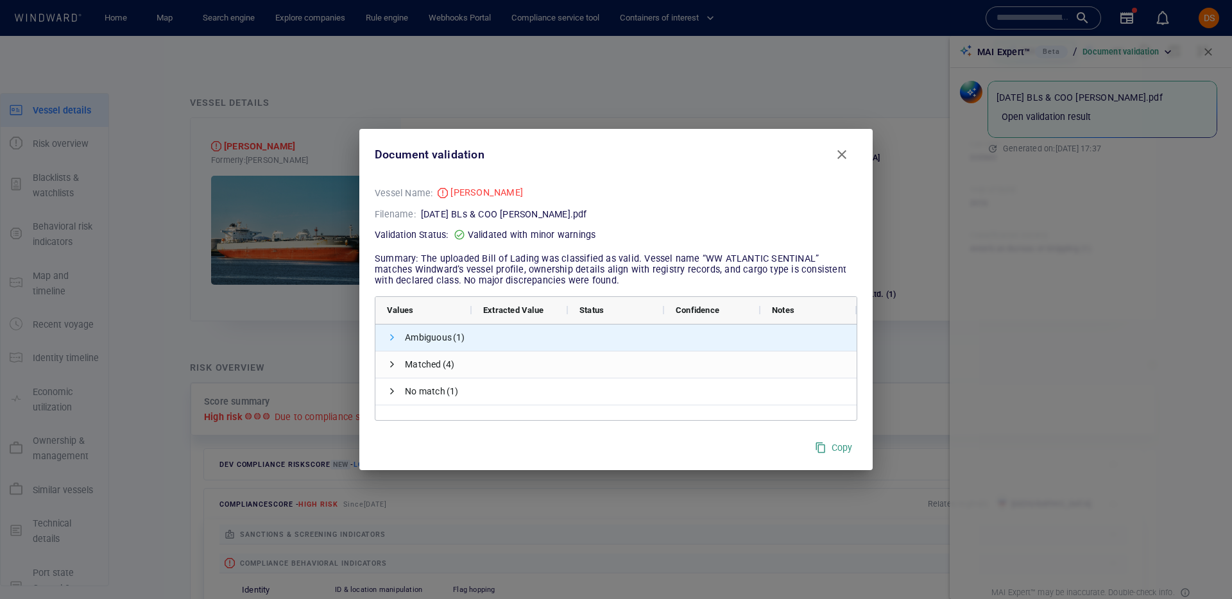
click at [392, 338] on span at bounding box center [392, 337] width 10 height 10
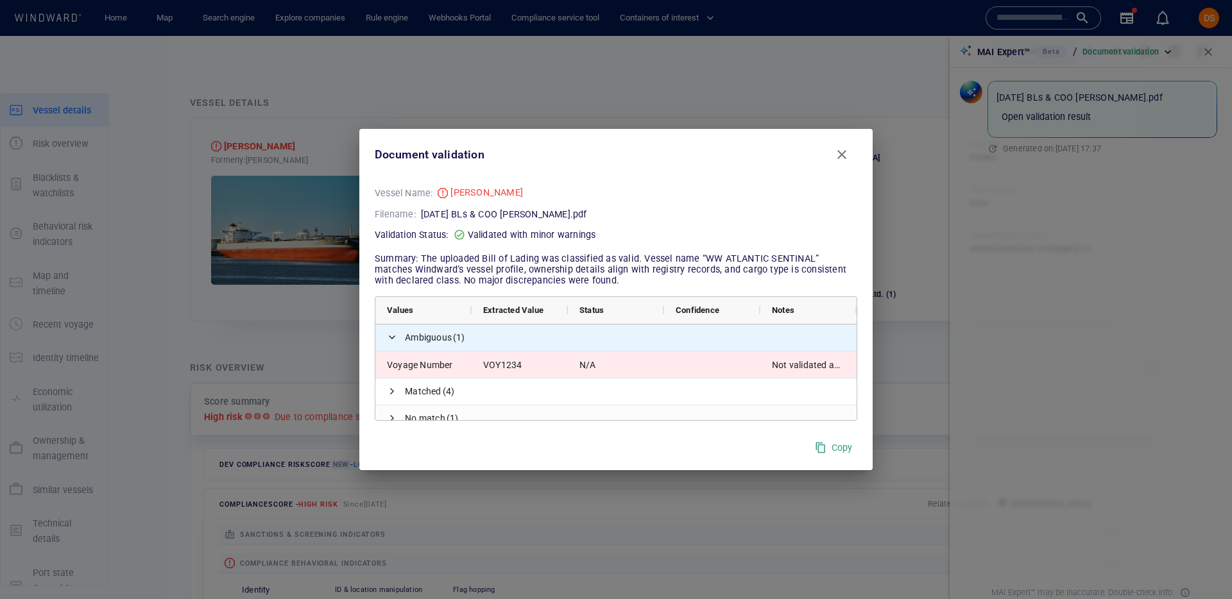
click at [392, 338] on span at bounding box center [392, 337] width 10 height 10
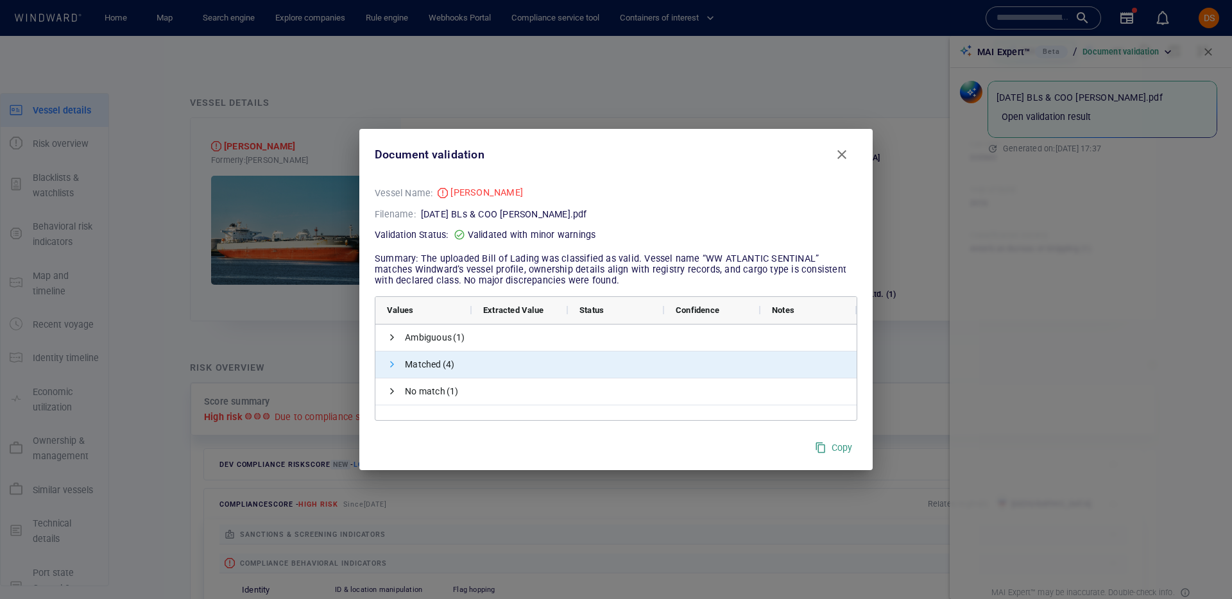
click at [392, 365] on span at bounding box center [392, 364] width 10 height 10
click at [392, 367] on span at bounding box center [392, 364] width 10 height 10
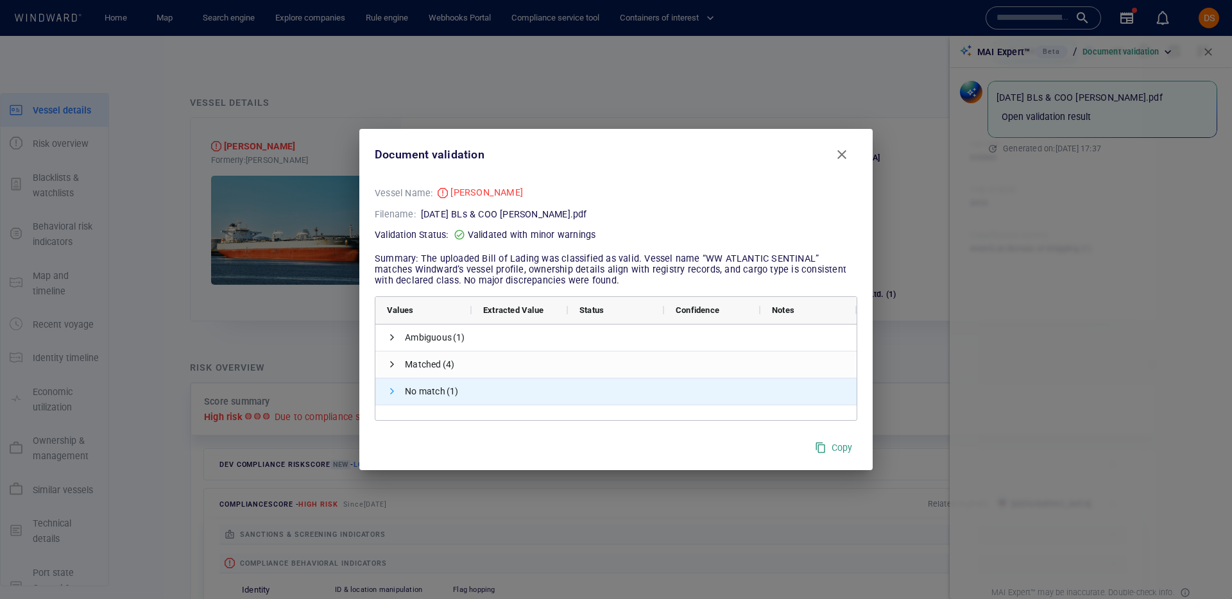
click at [391, 388] on span at bounding box center [392, 391] width 10 height 10
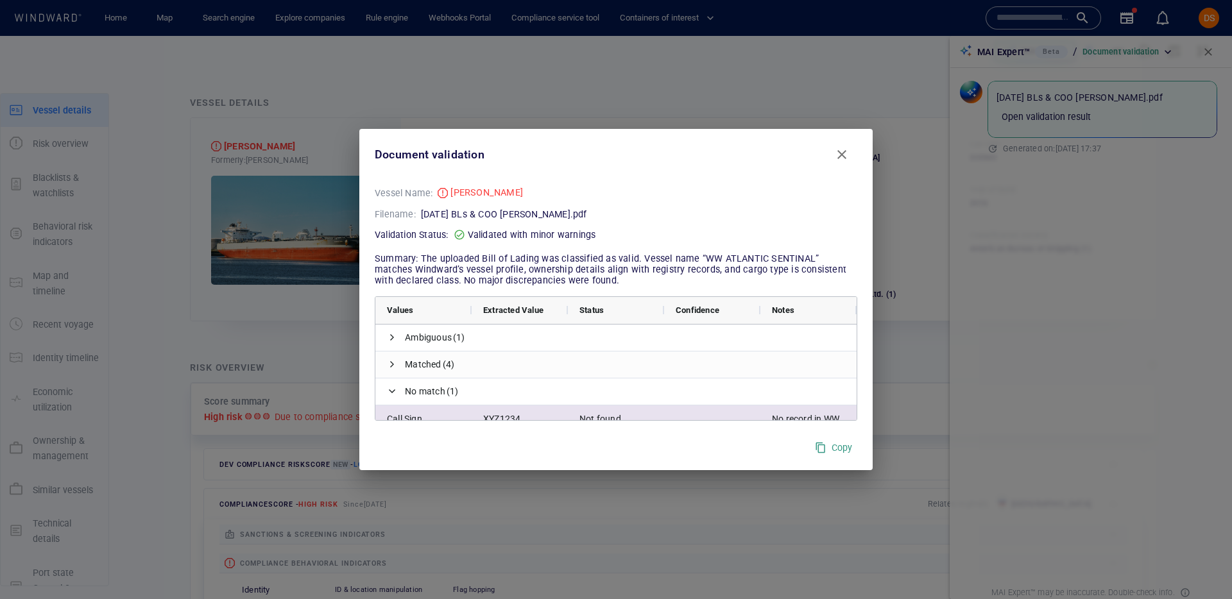
scroll to position [12, 0]
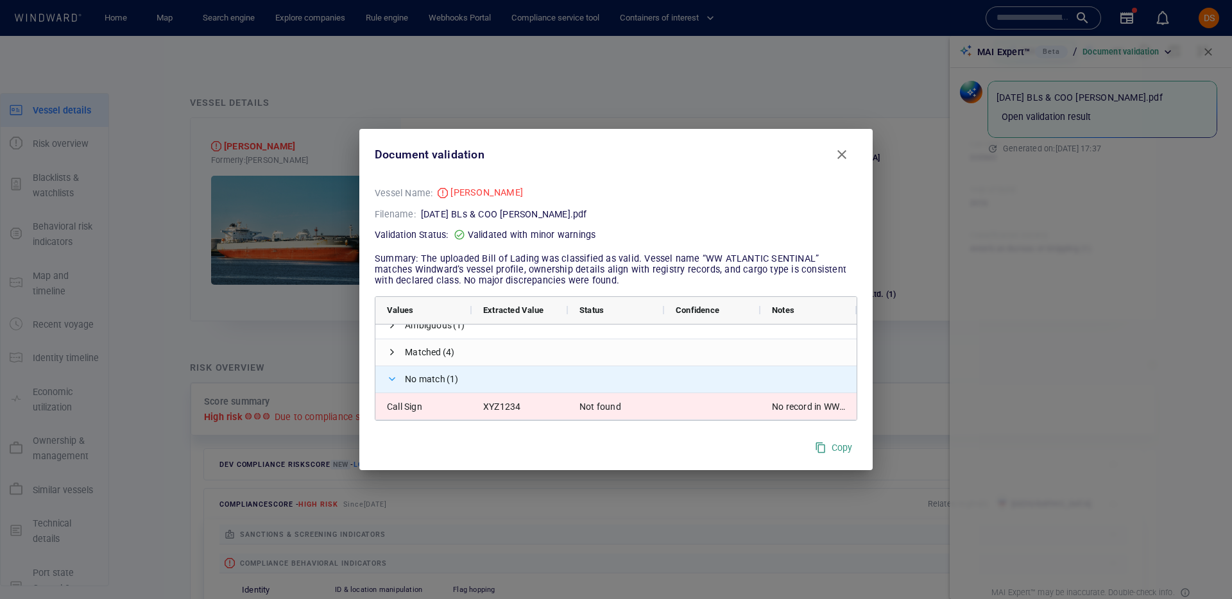
click at [391, 381] on span at bounding box center [392, 379] width 10 height 10
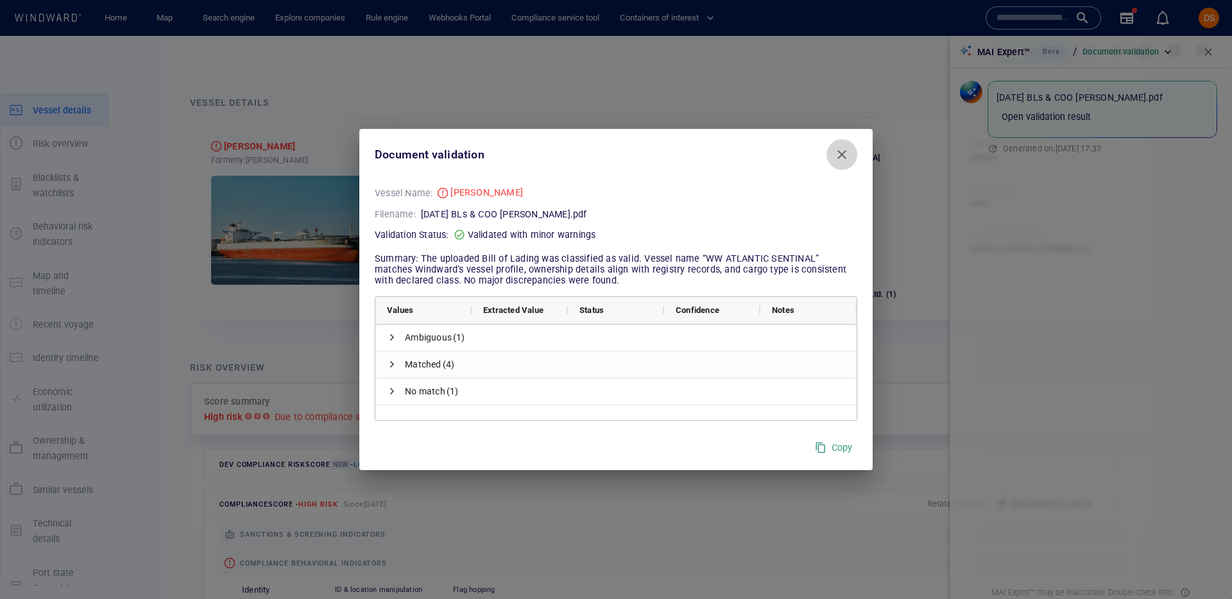
click at [841, 147] on span "Close" at bounding box center [841, 154] width 15 height 15
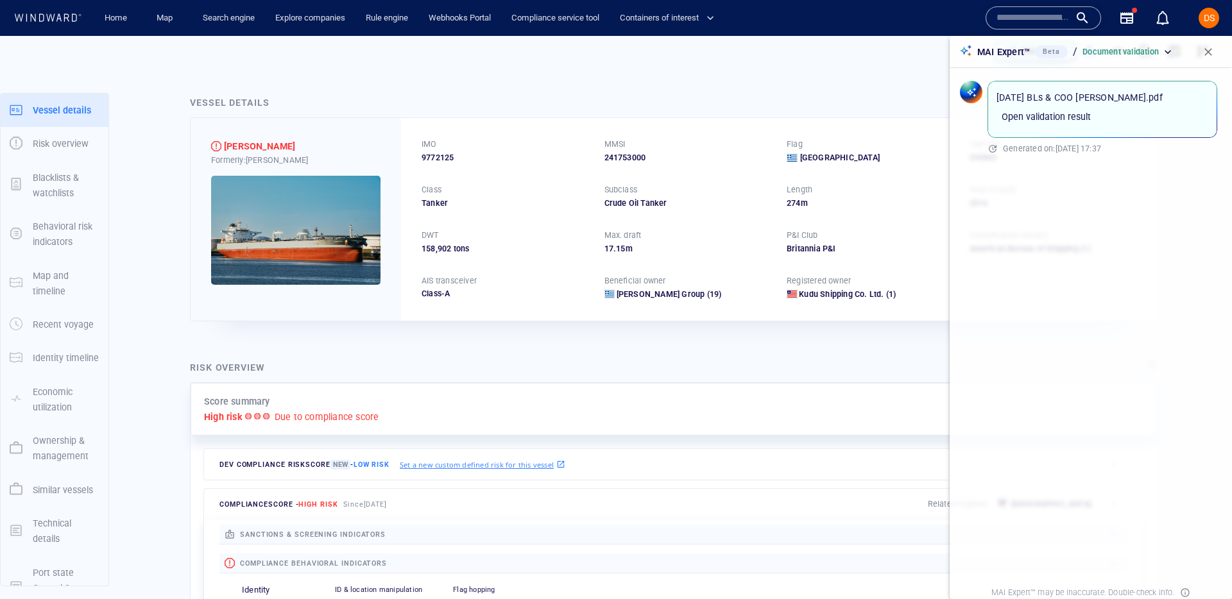
click at [823, 112] on div "Vessel details" at bounding box center [673, 103] width 972 height 22
click at [1053, 143] on p "Generated on: 02/09/2025 17:37" at bounding box center [1110, 149] width 214 height 12
click at [1054, 126] on button "Open validation result" at bounding box center [1045, 117] width 99 height 24
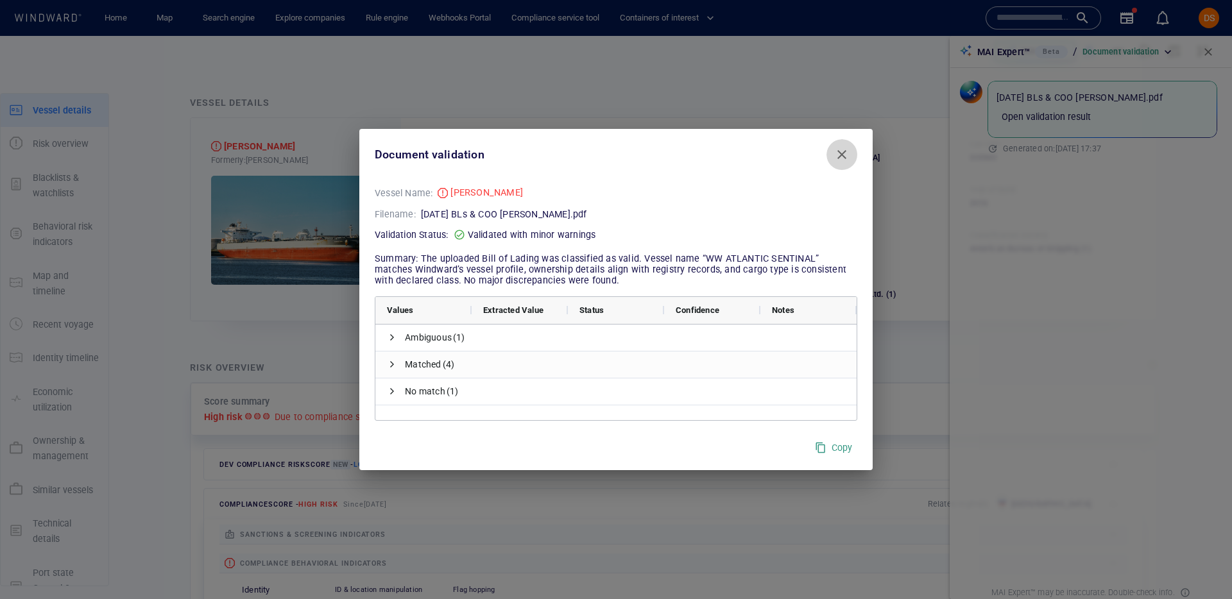
click at [840, 157] on span "Close" at bounding box center [841, 154] width 15 height 15
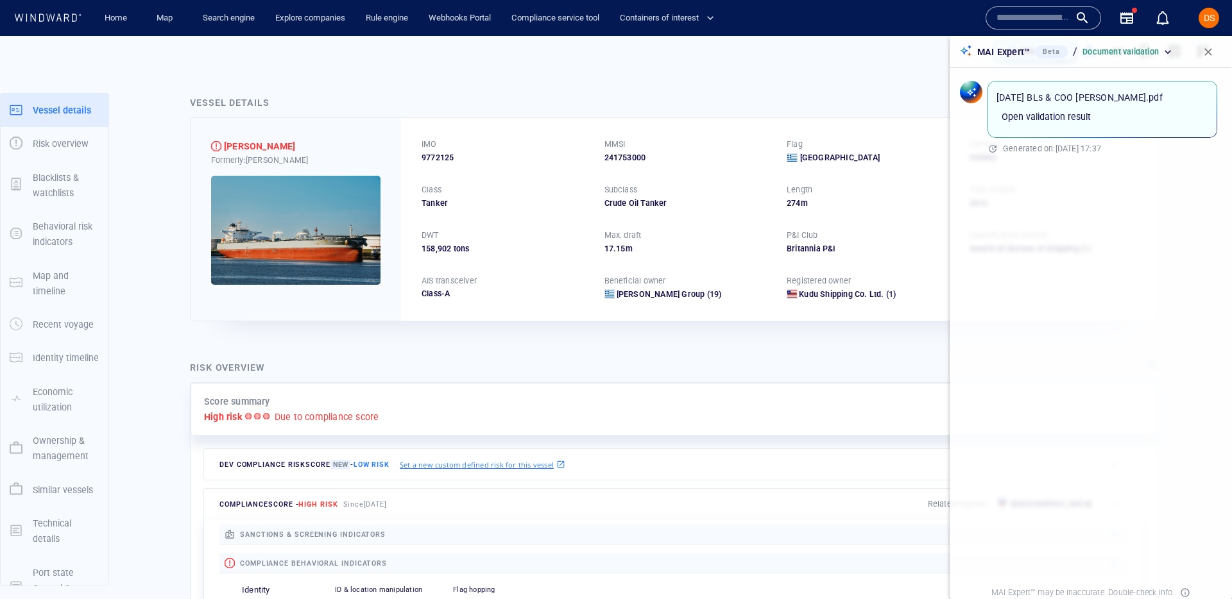
click at [1070, 115] on span "Open validation result" at bounding box center [1045, 117] width 89 height 16
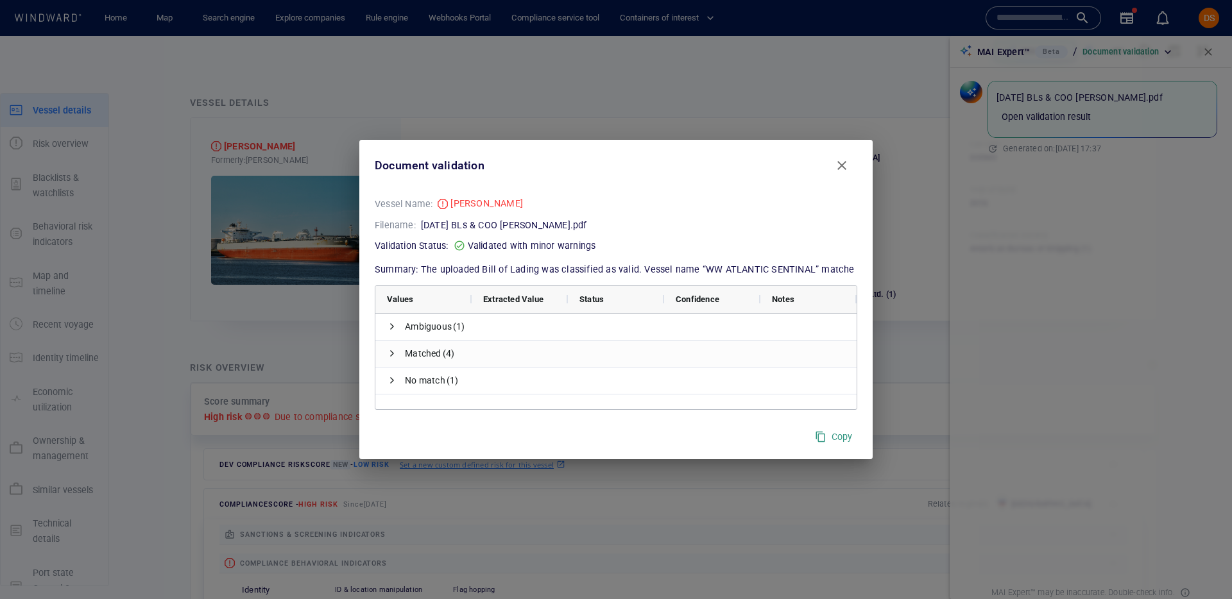
click at [831, 170] on button "Close" at bounding box center [841, 165] width 31 height 31
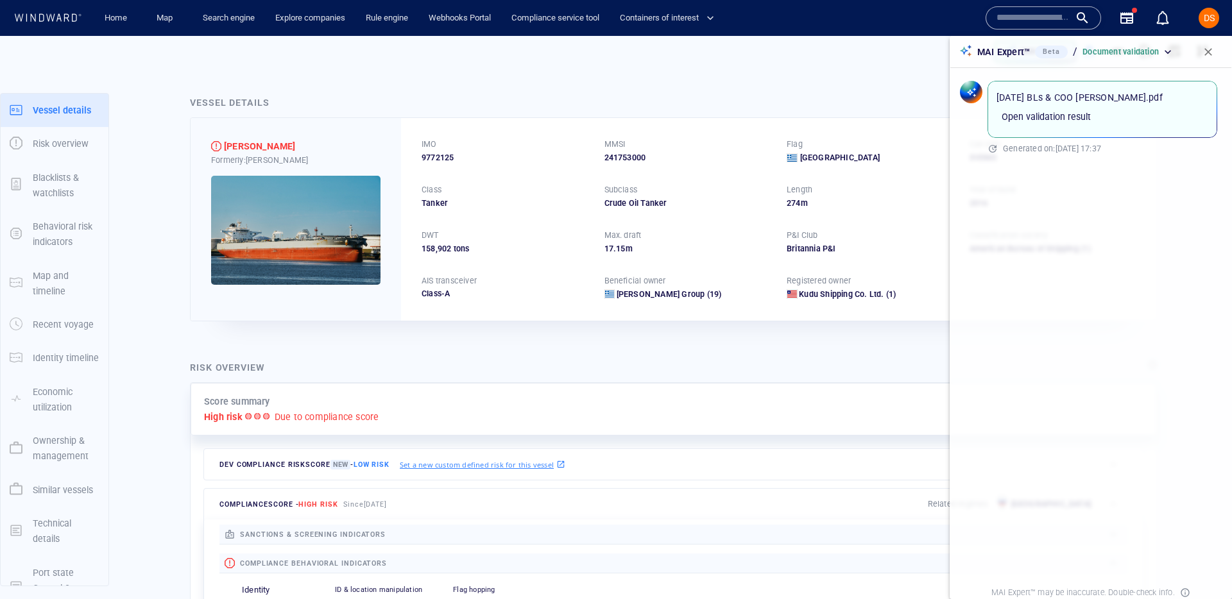
click at [1212, 56] on span "button" at bounding box center [1207, 52] width 13 height 13
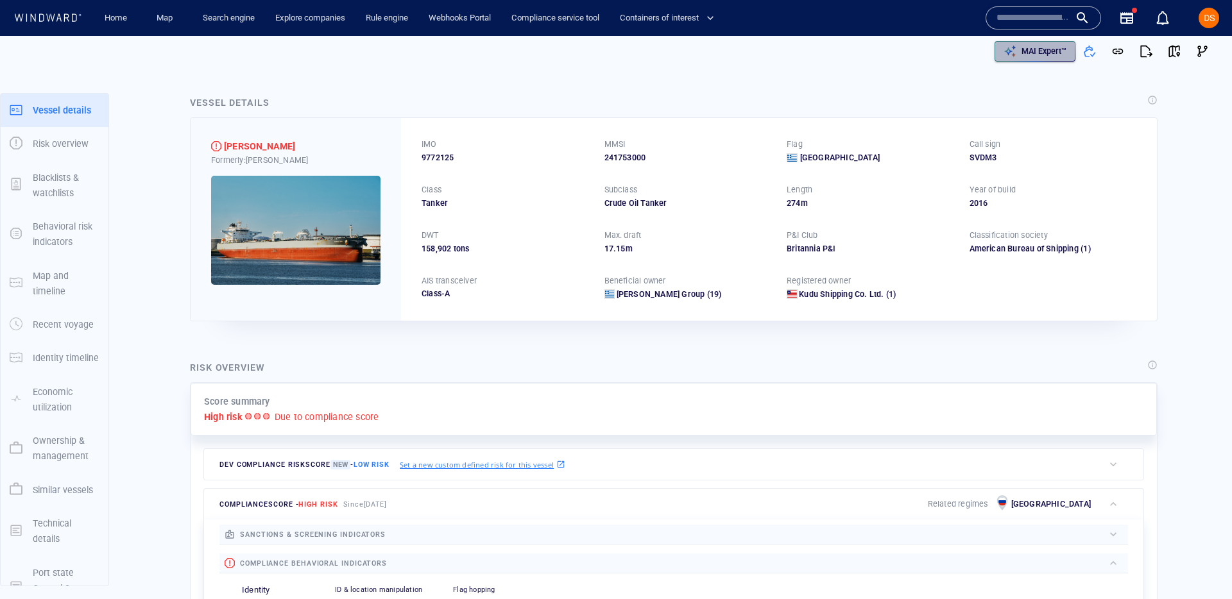
click at [1053, 56] on p "MAI Expert™" at bounding box center [1043, 52] width 45 height 12
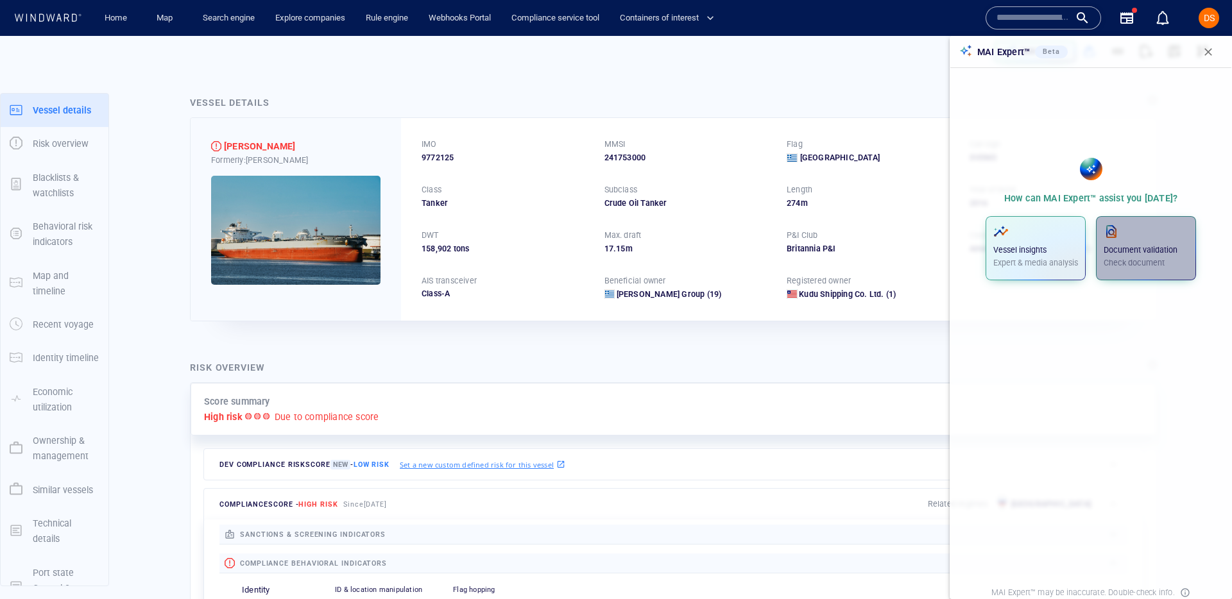
click at [1146, 250] on p "Document validation" at bounding box center [1145, 250] width 85 height 12
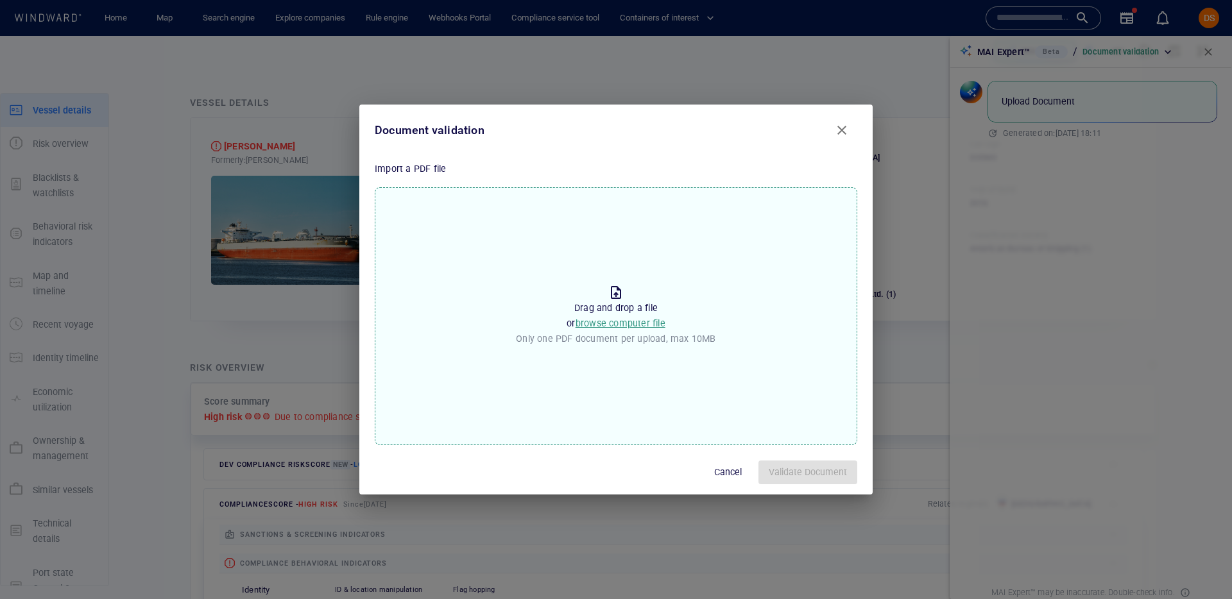
click at [614, 321] on span "browse computer file" at bounding box center [620, 323] width 90 height 10
click at [0, 0] on input "Drop the file to proceed Drag and drop a file or browse computer file Only one …" at bounding box center [0, 0] width 0 height 0
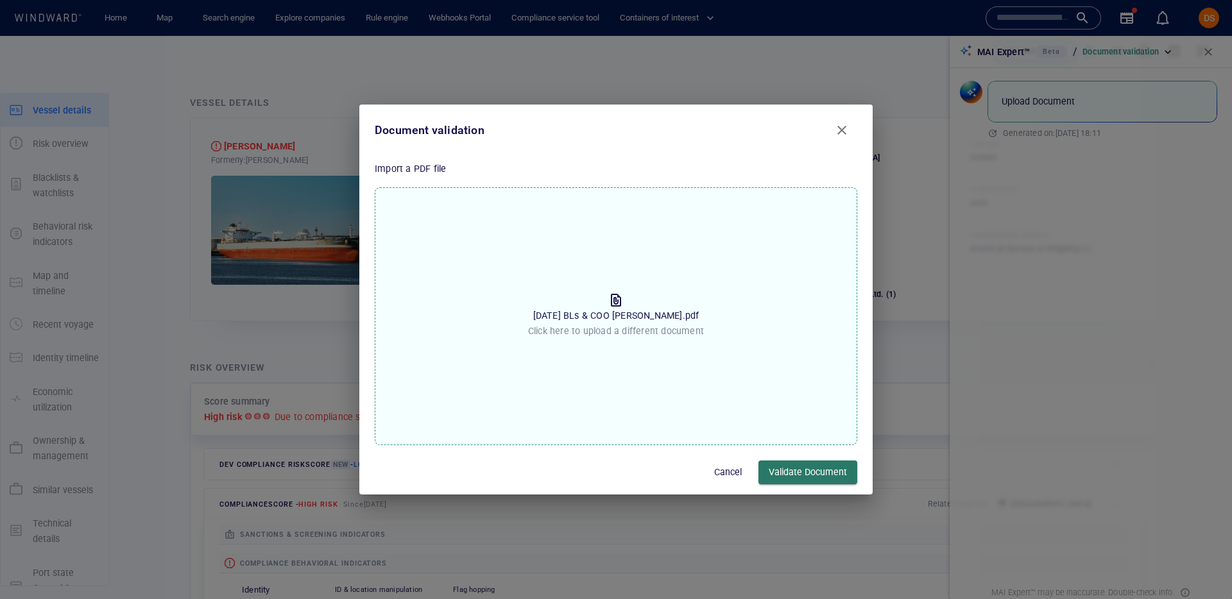
click at [782, 466] on span "Validate Document" at bounding box center [807, 472] width 78 height 16
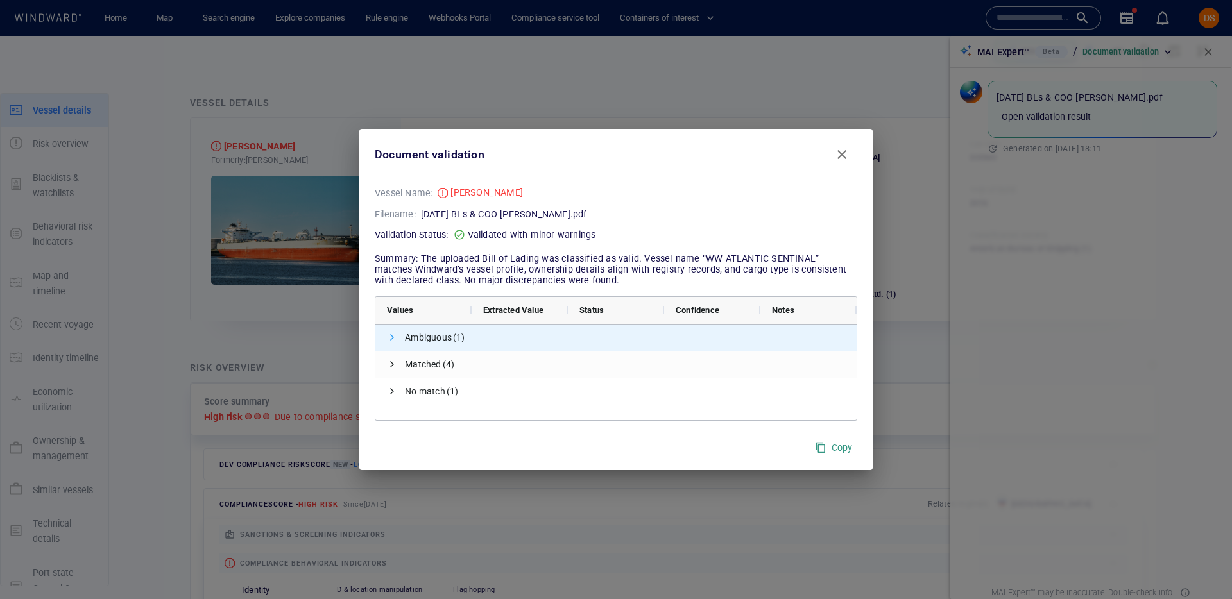
click at [389, 339] on span at bounding box center [392, 337] width 10 height 10
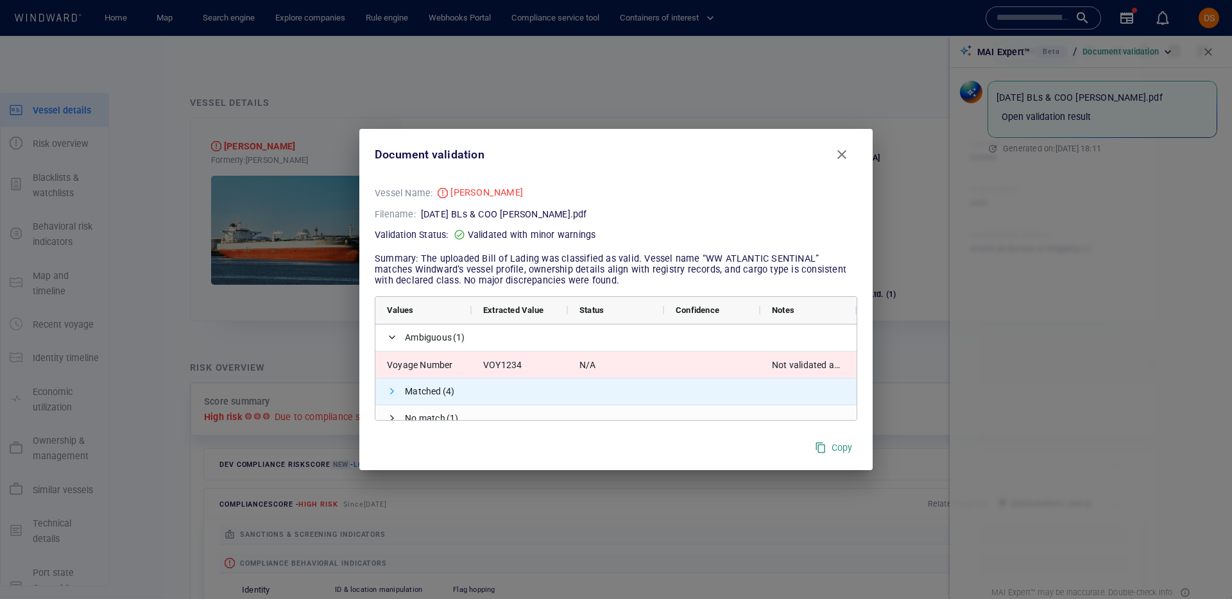
click at [395, 396] on span at bounding box center [392, 391] width 10 height 10
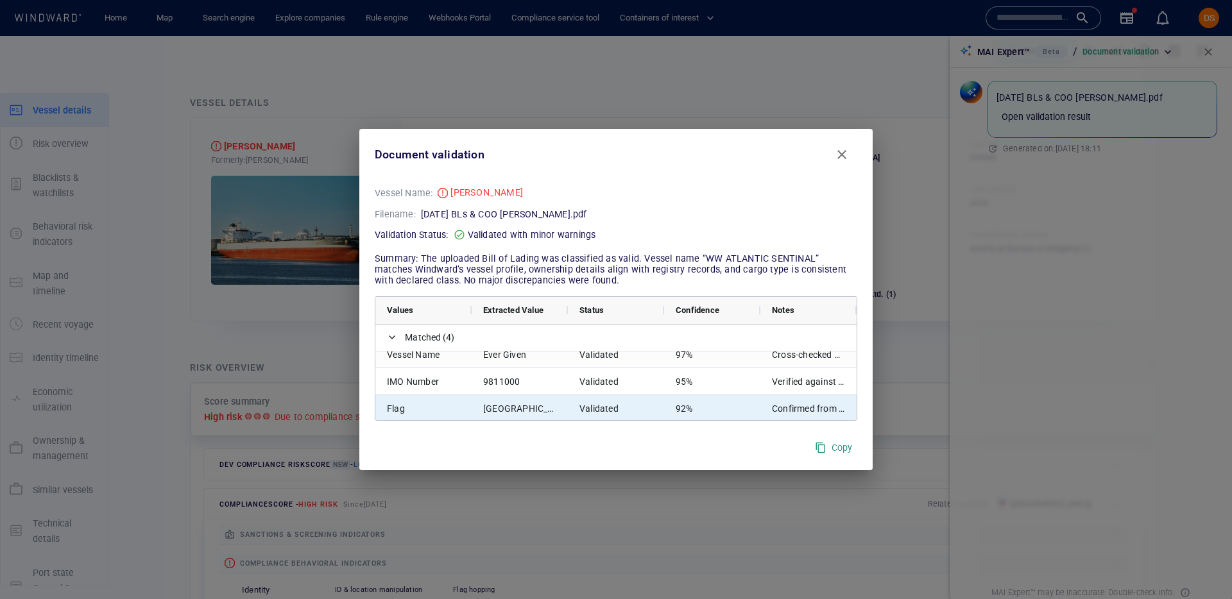
scroll to position [64, 0]
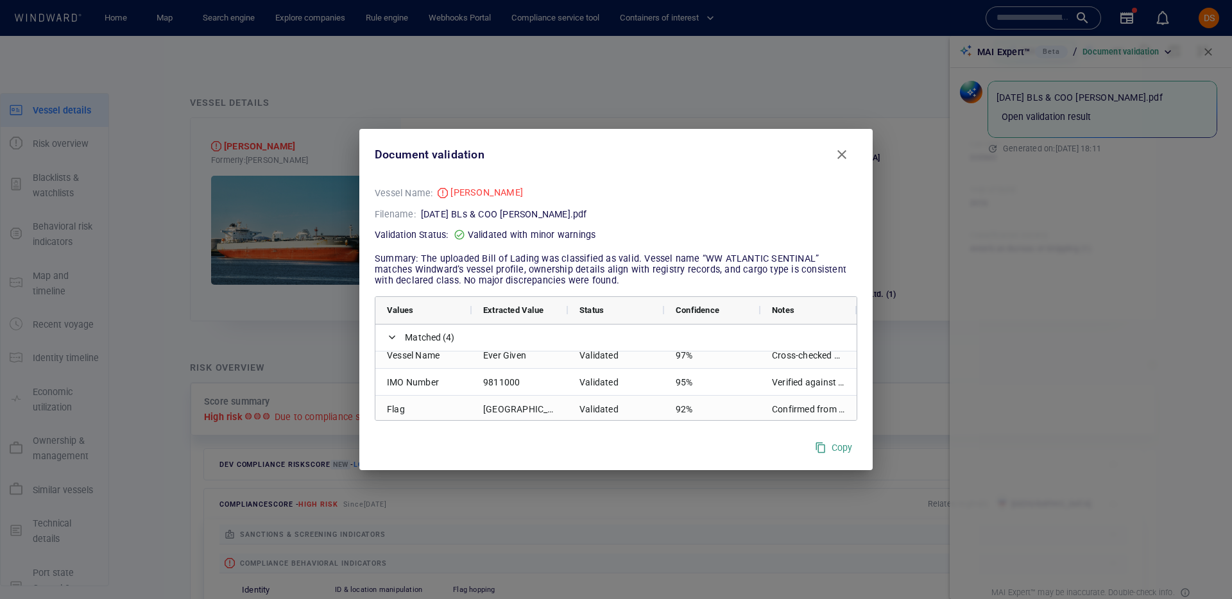
click at [840, 164] on button "Close" at bounding box center [841, 154] width 31 height 31
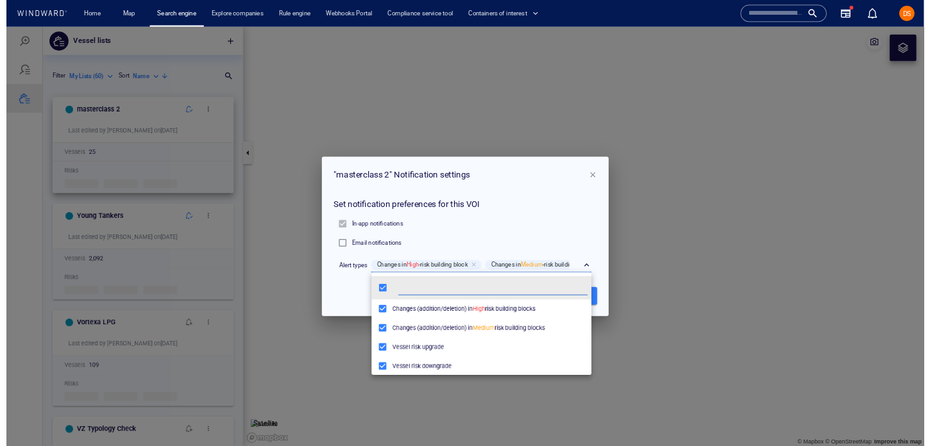
scroll to position [128, 295]
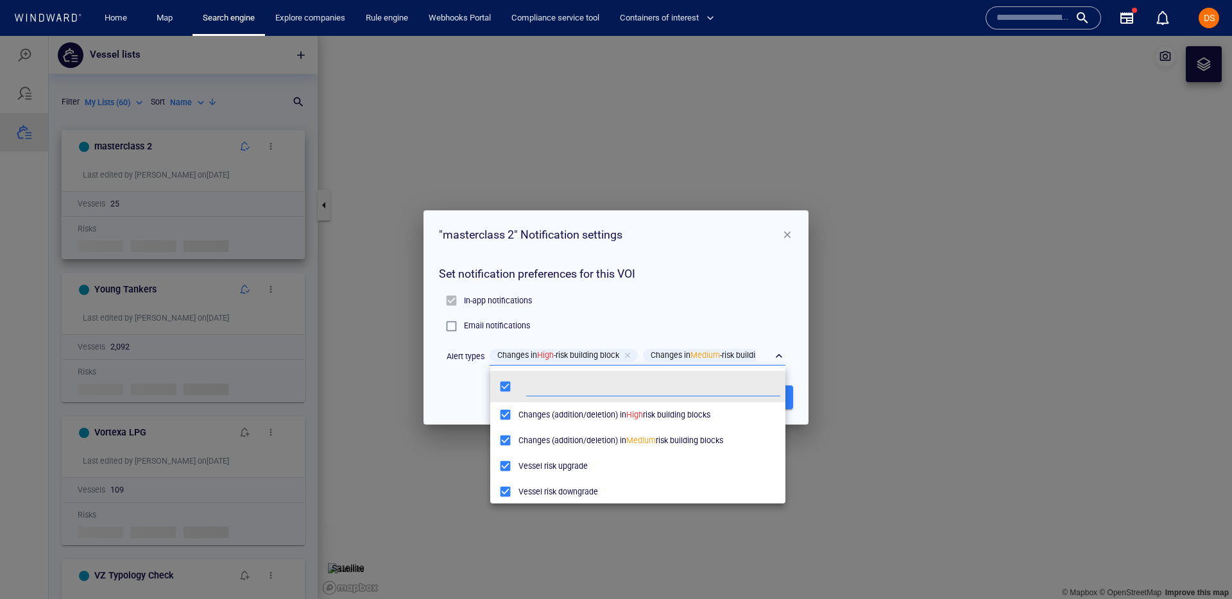
click at [788, 233] on div at bounding box center [616, 317] width 1232 height 563
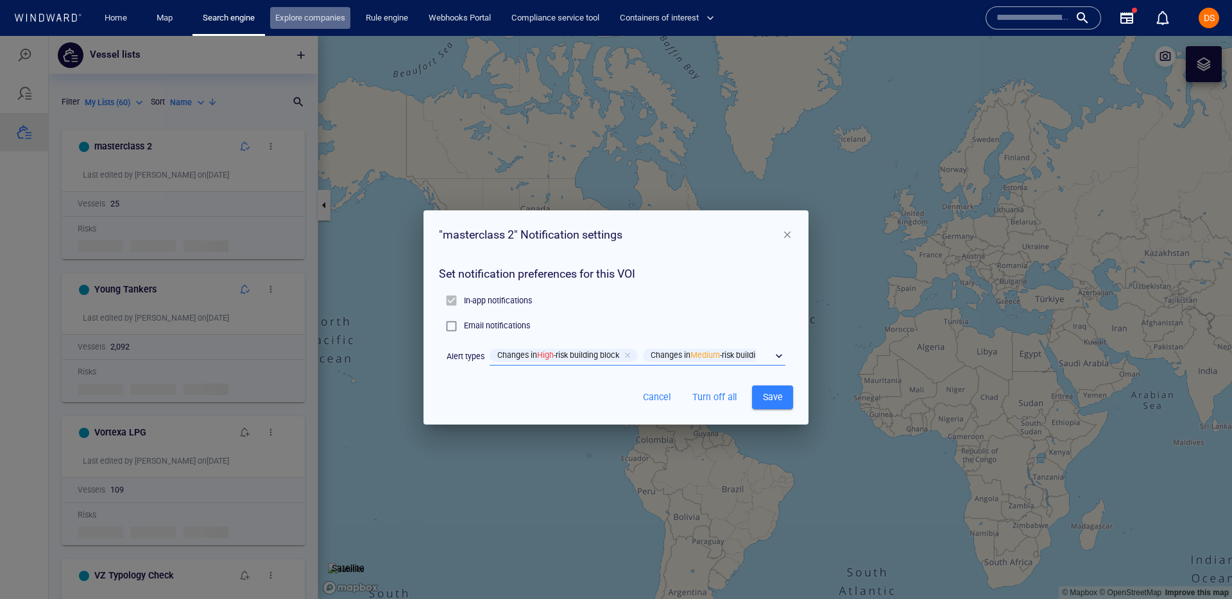
click at [308, 9] on link "Explore companies" at bounding box center [310, 18] width 80 height 22
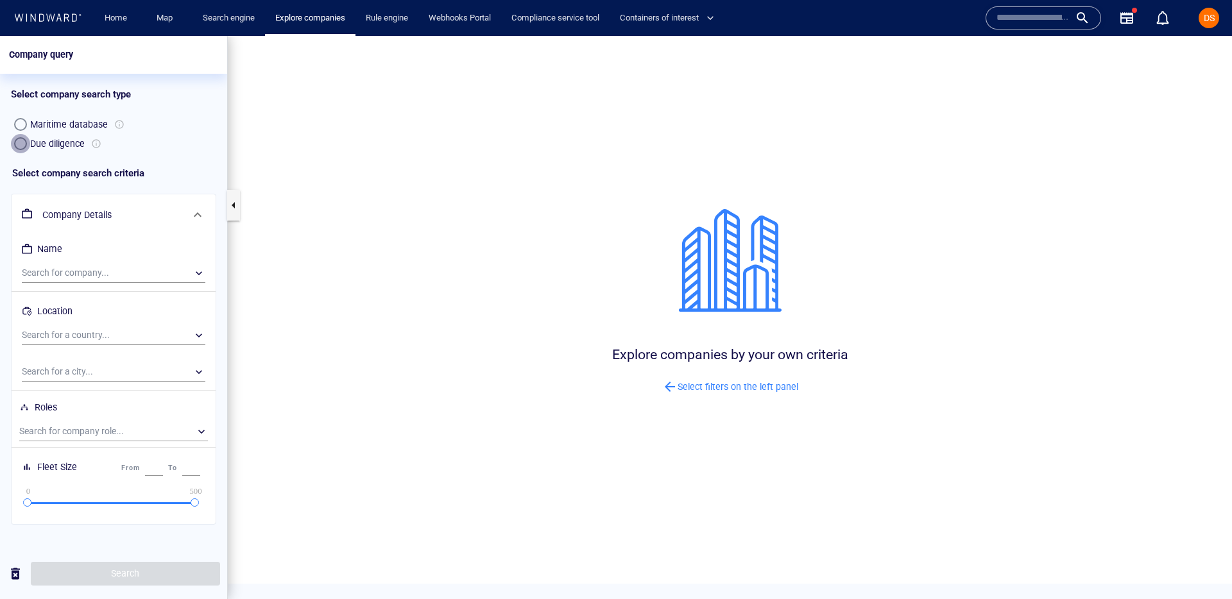
click at [19, 142] on div "button" at bounding box center [20, 143] width 13 height 13
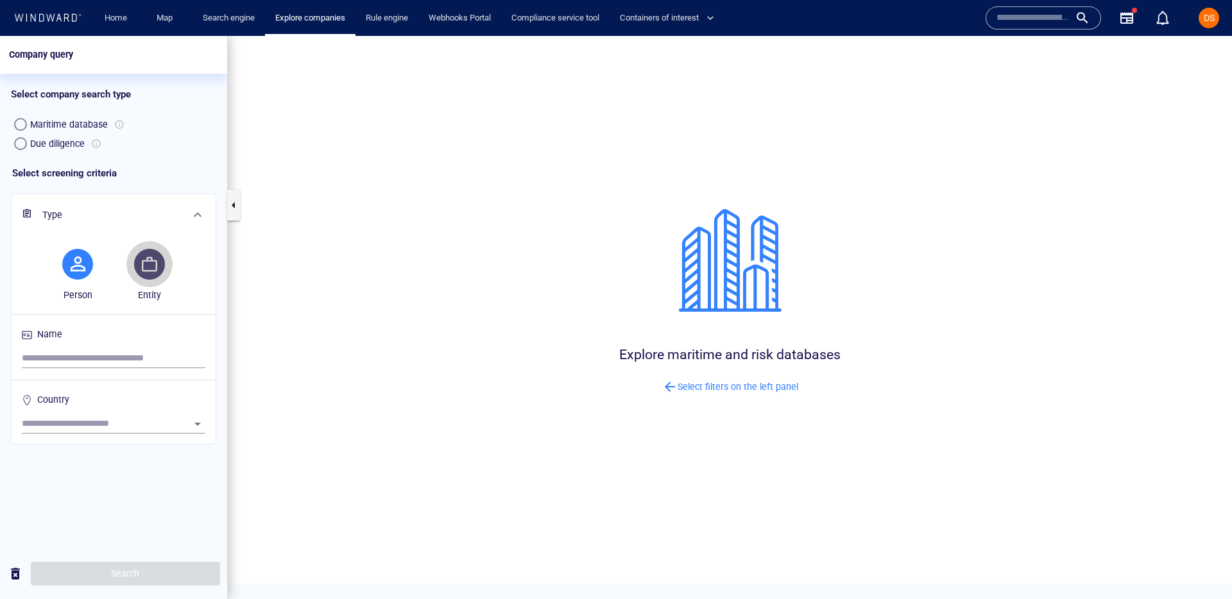
click at [147, 269] on span "button" at bounding box center [149, 264] width 5 height 15
